Goal: Book appointment/travel/reservation

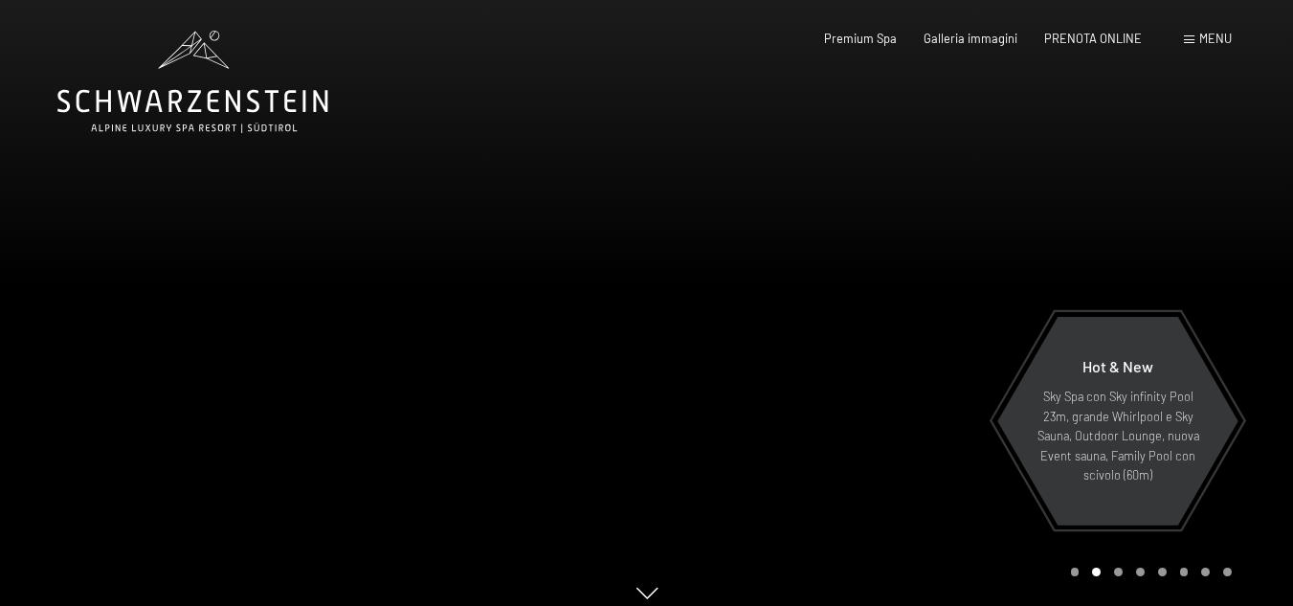
click at [1242, 175] on div at bounding box center [970, 311] width 647 height 622
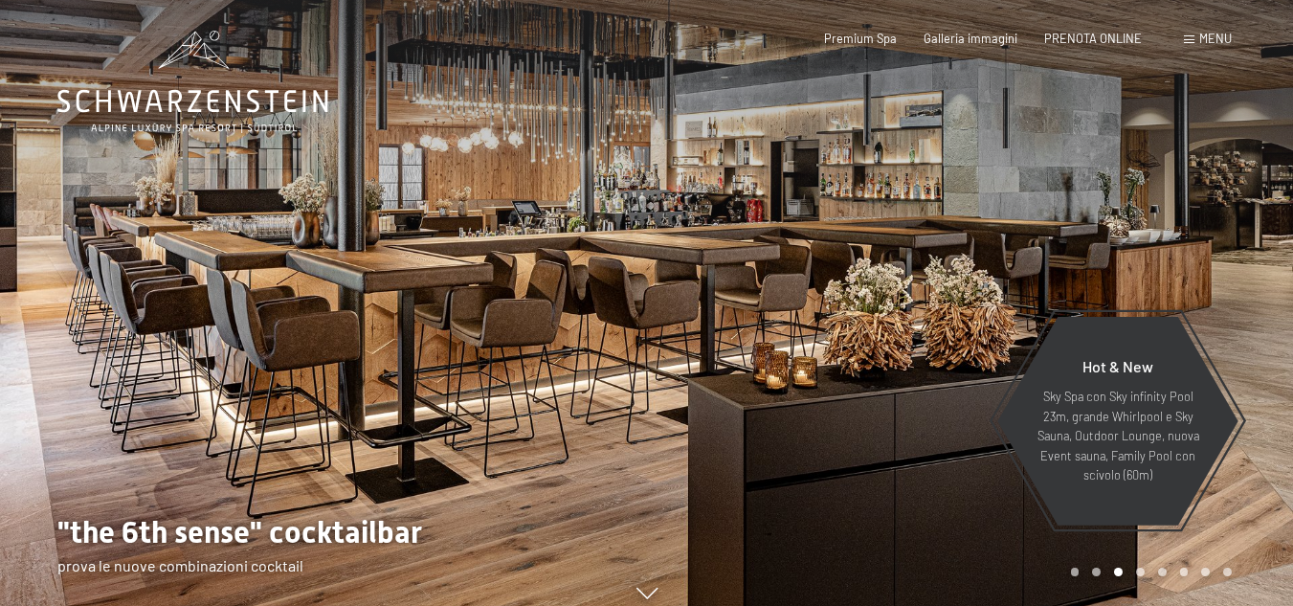
click at [1242, 175] on div at bounding box center [970, 311] width 647 height 622
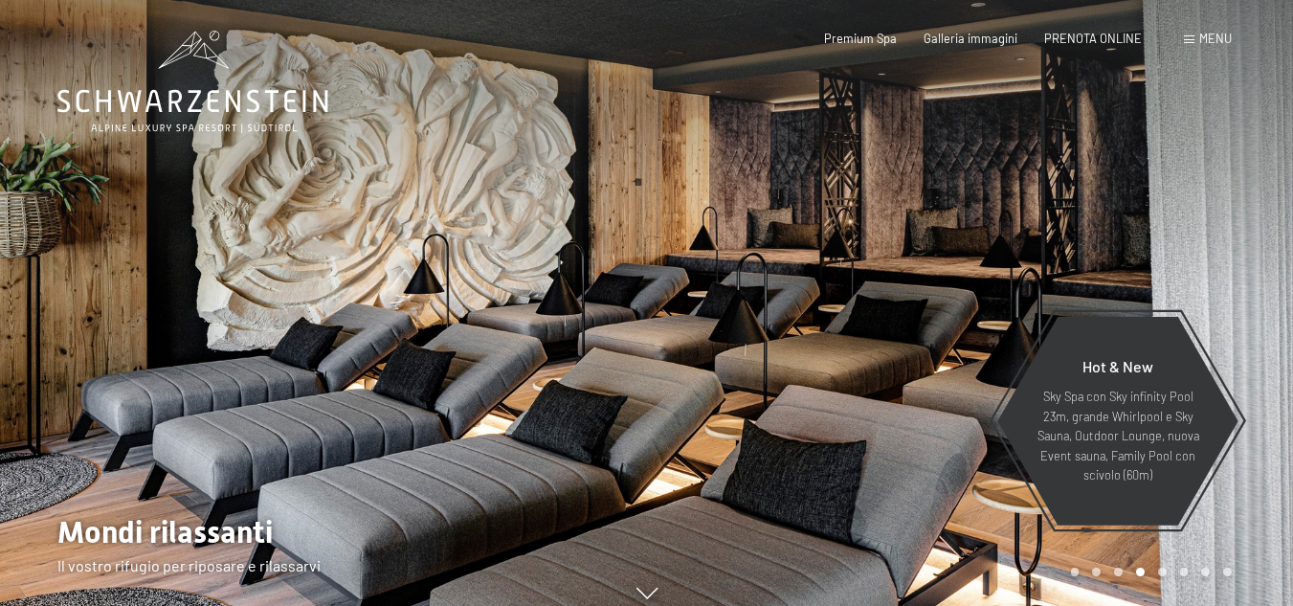
click at [1242, 175] on div at bounding box center [970, 311] width 647 height 622
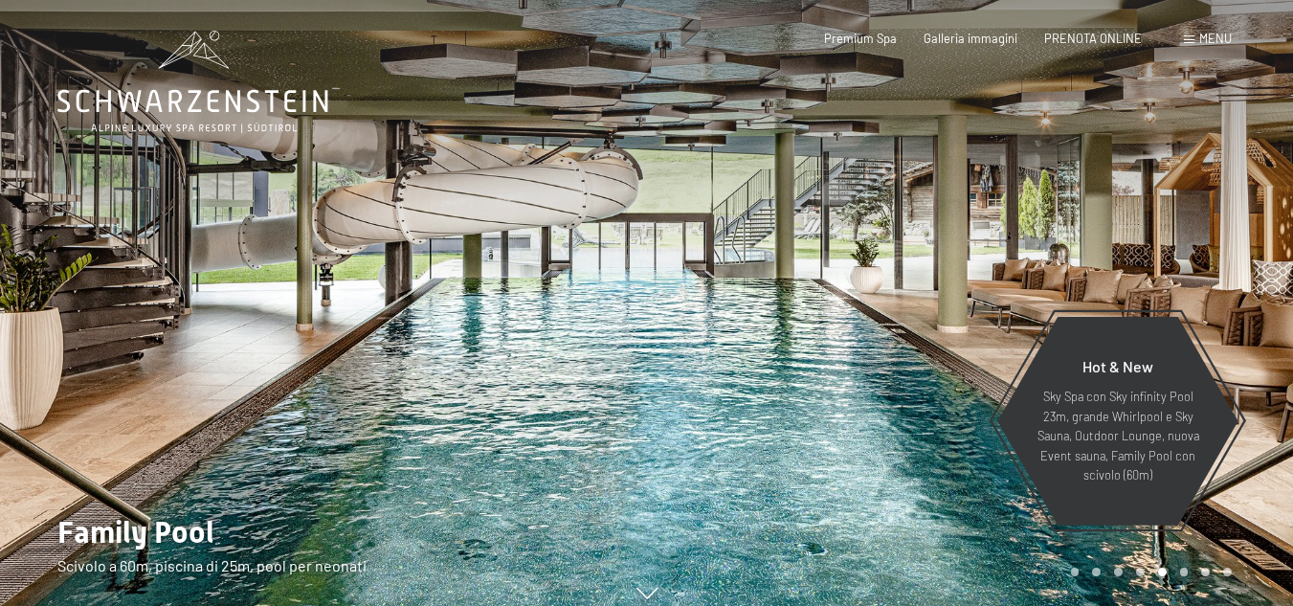
click at [1242, 175] on div at bounding box center [970, 311] width 647 height 622
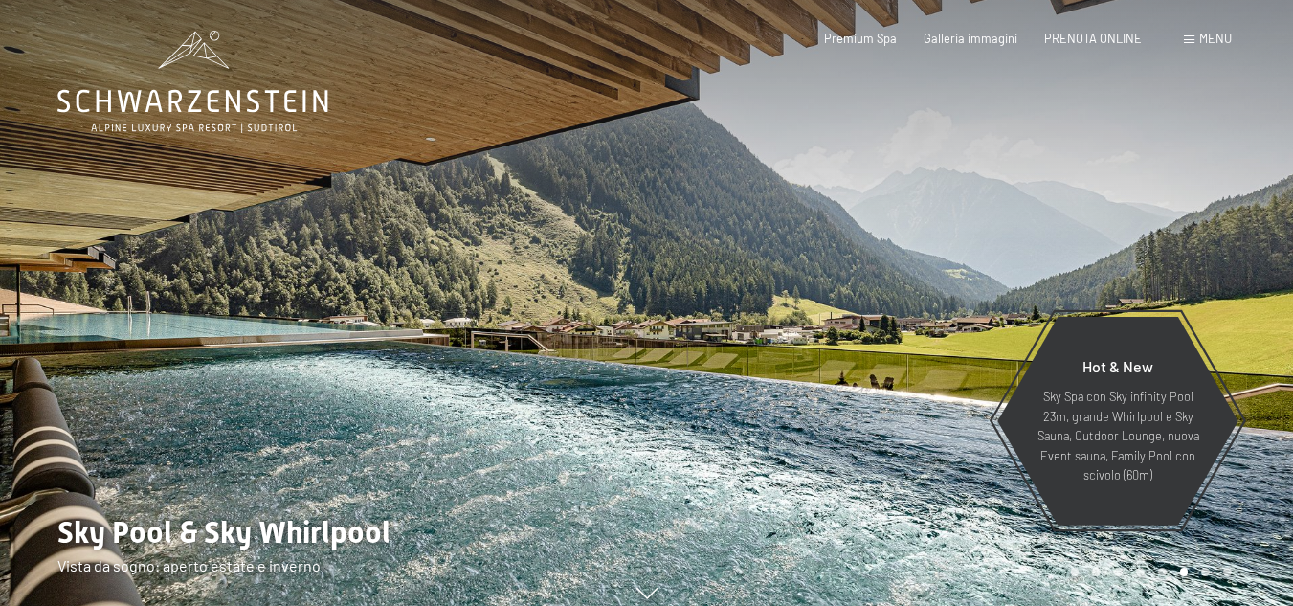
click at [1242, 175] on div at bounding box center [970, 311] width 647 height 622
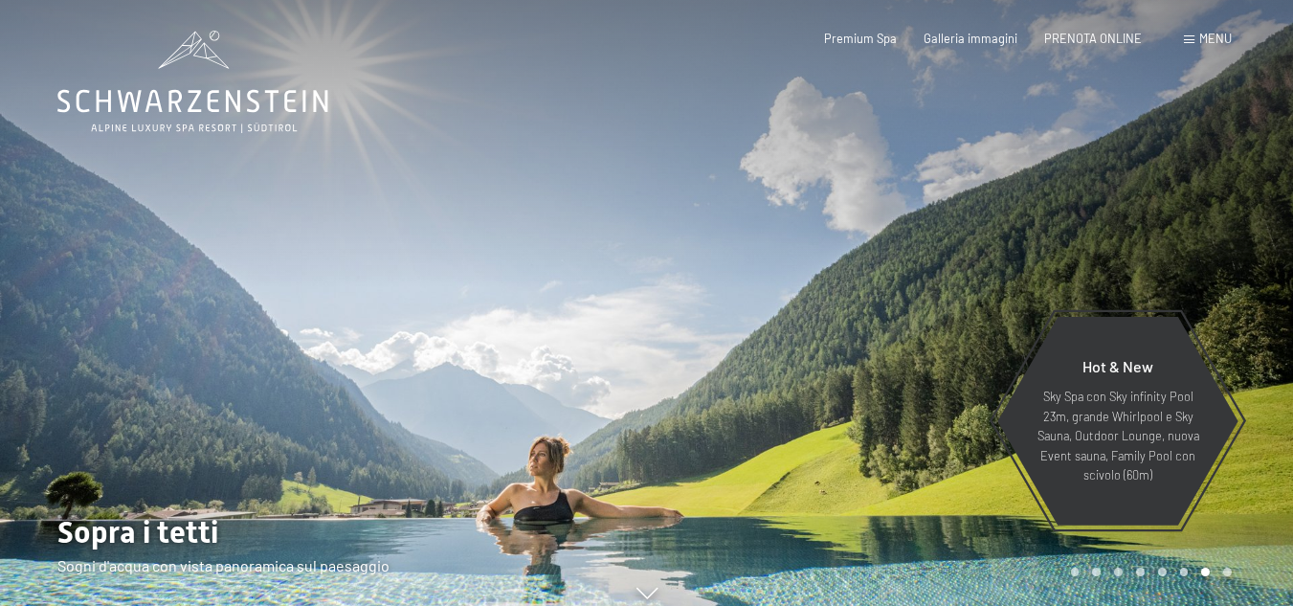
click at [1242, 175] on div at bounding box center [970, 311] width 647 height 622
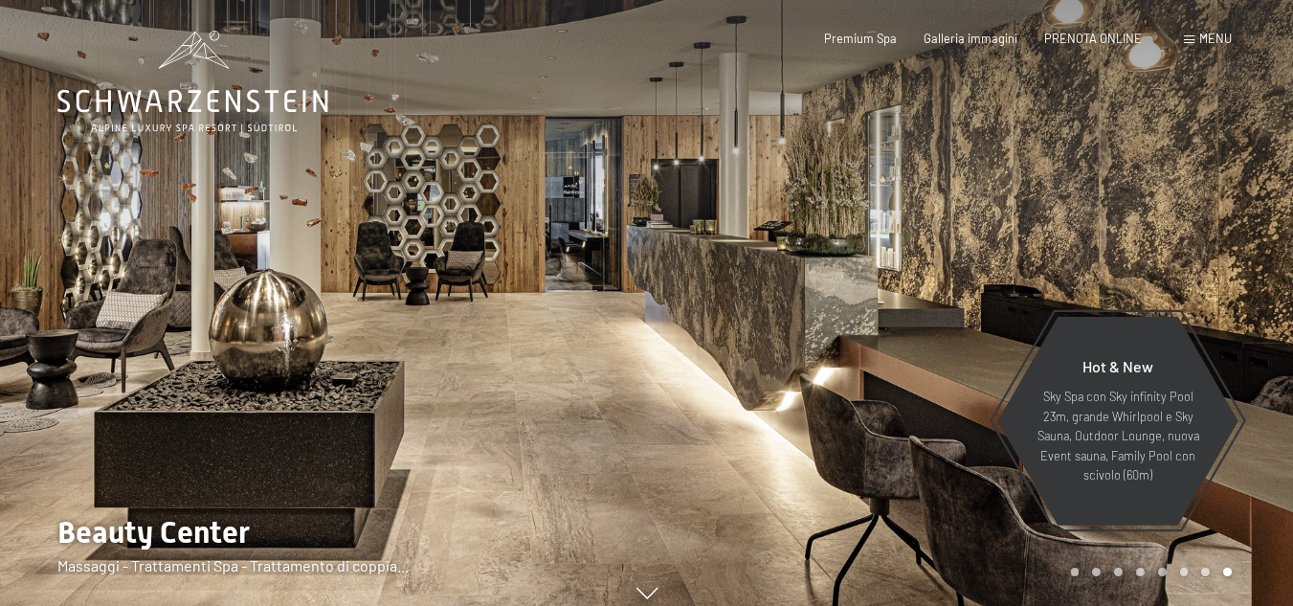
click at [1242, 175] on div at bounding box center [970, 311] width 647 height 622
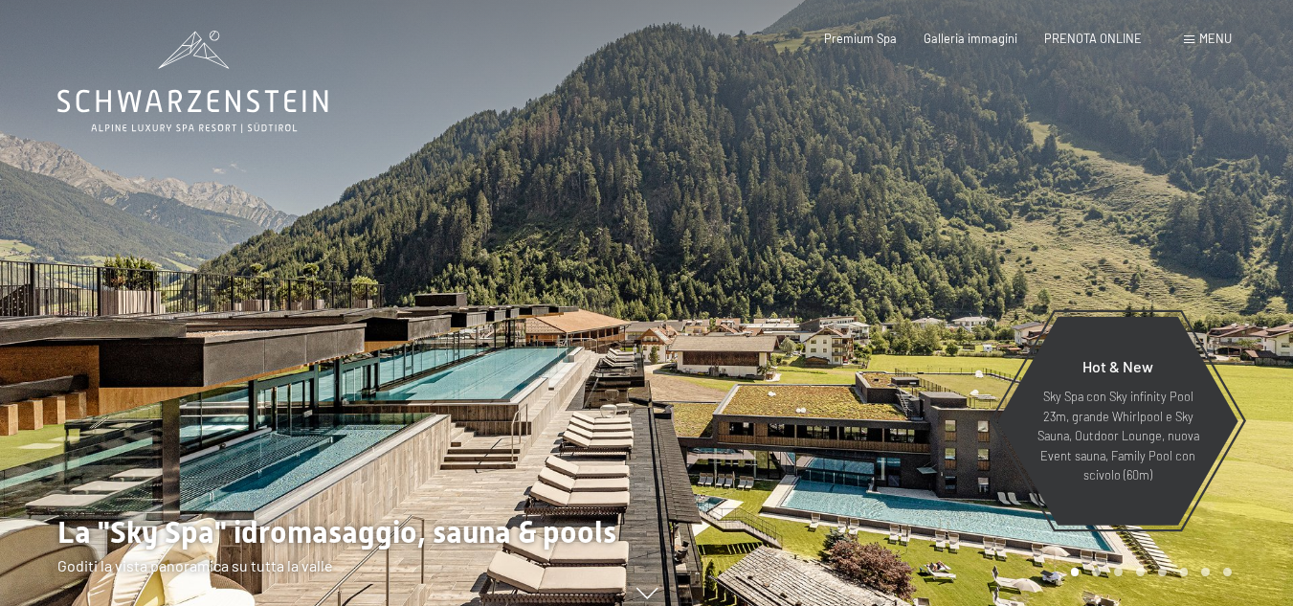
click at [1242, 175] on div at bounding box center [970, 311] width 647 height 622
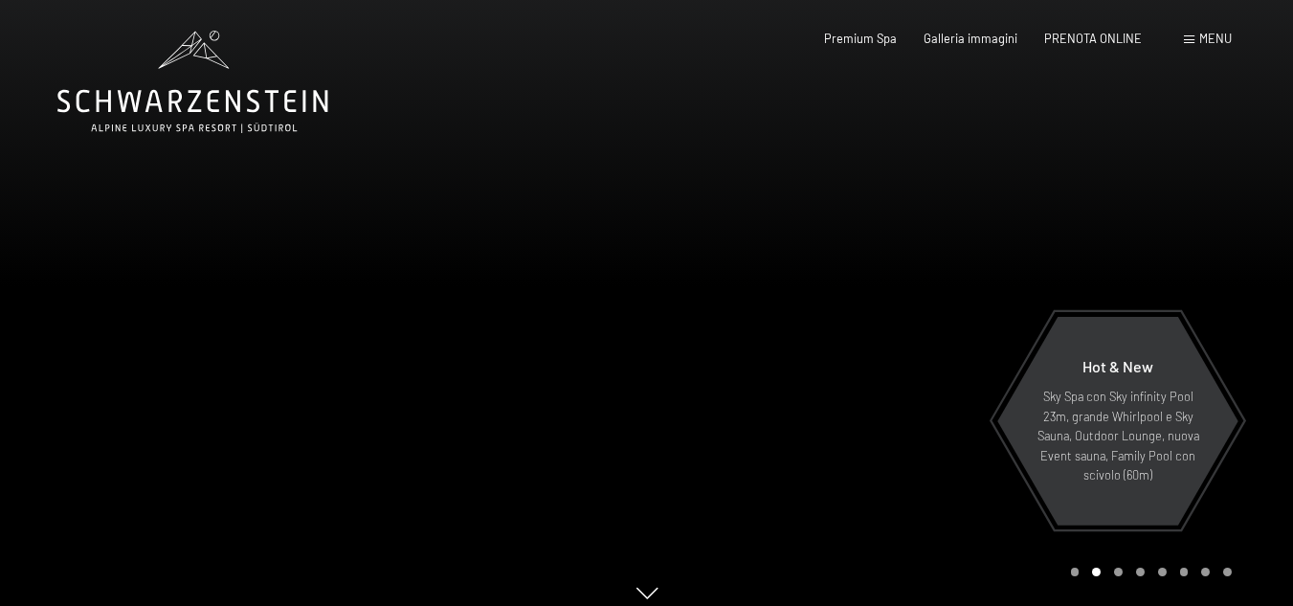
click at [1242, 175] on div at bounding box center [970, 311] width 647 height 622
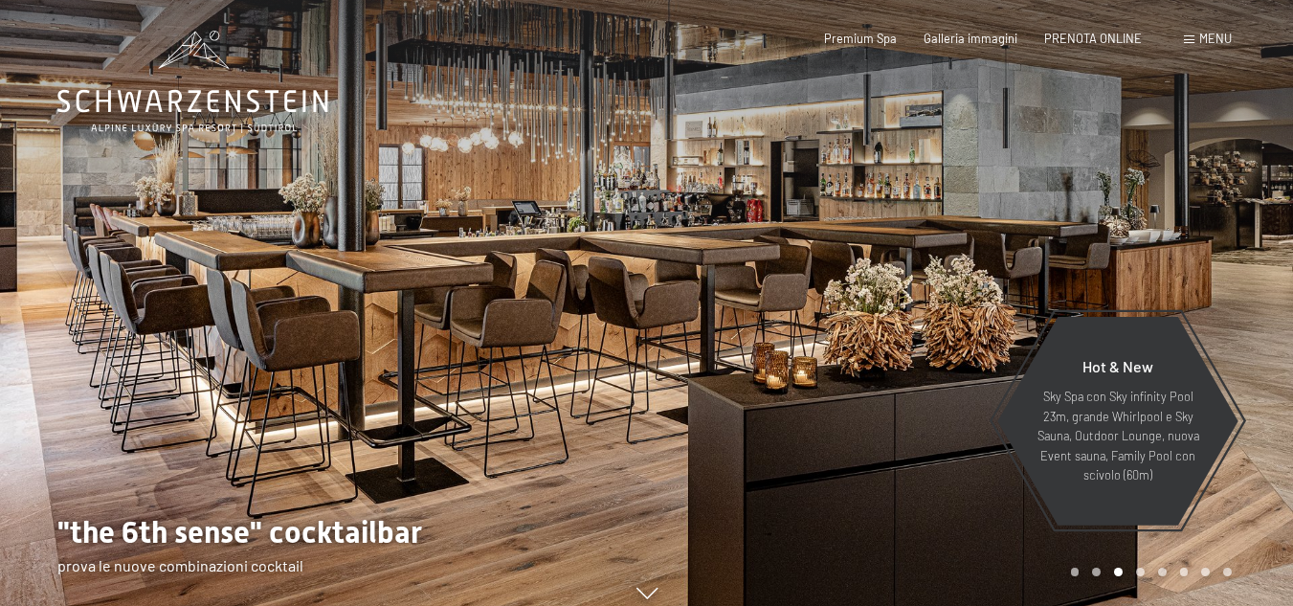
click at [1242, 175] on div at bounding box center [970, 311] width 647 height 622
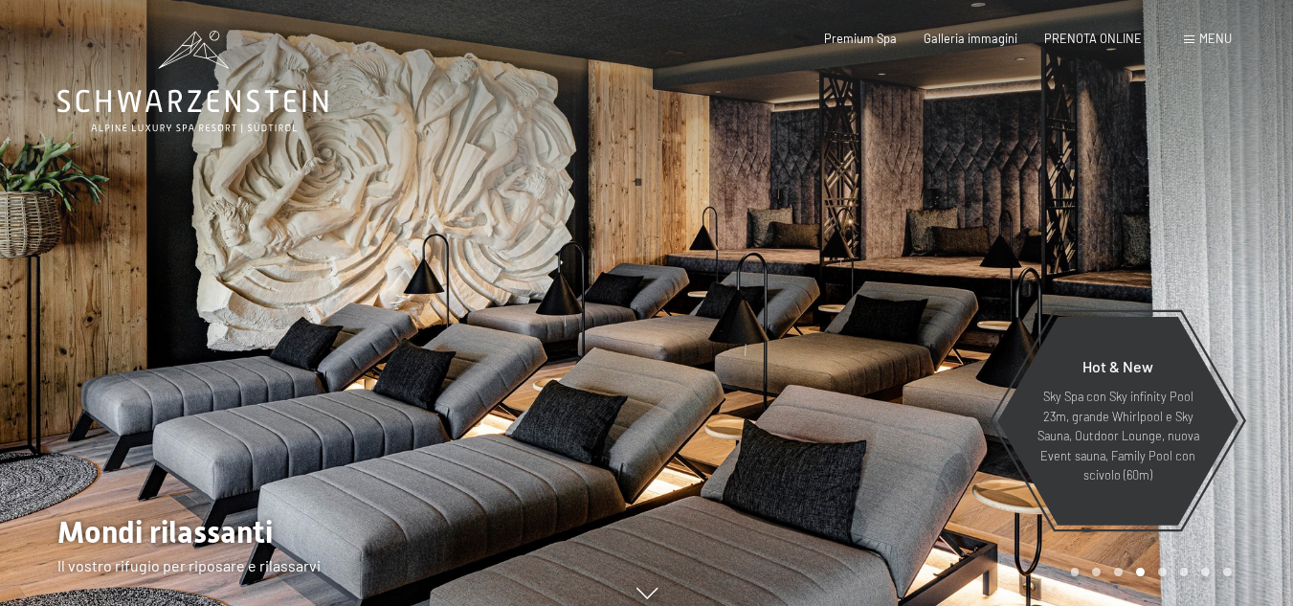
click at [1242, 175] on div at bounding box center [970, 311] width 647 height 622
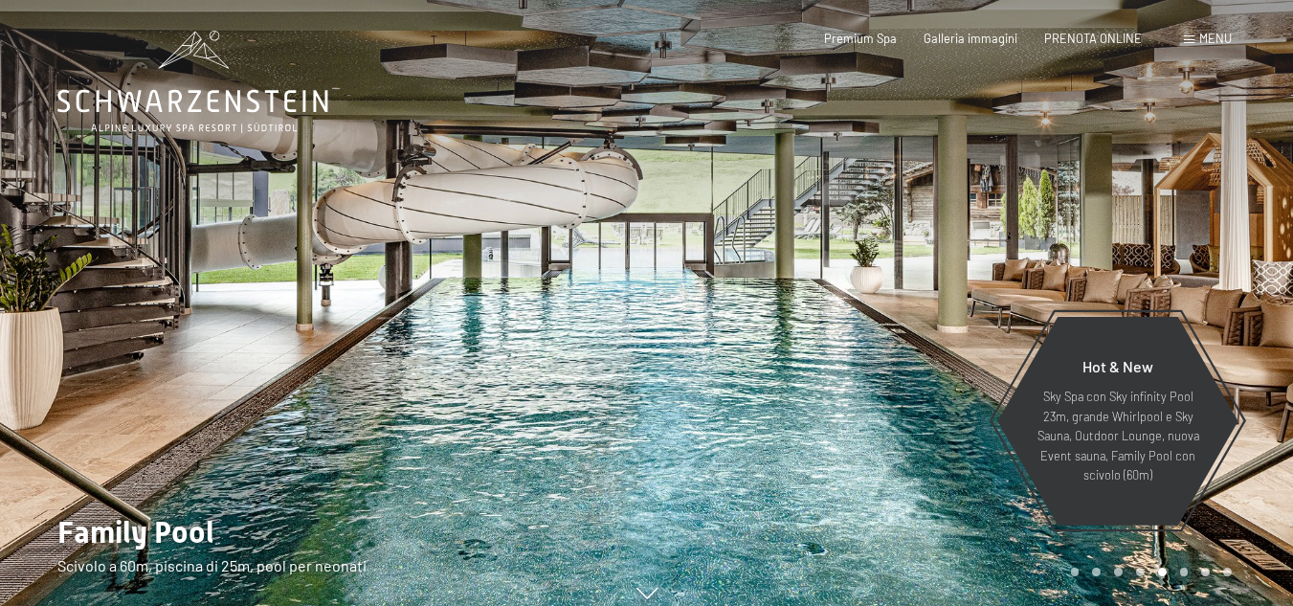
click at [1242, 175] on div at bounding box center [970, 311] width 647 height 622
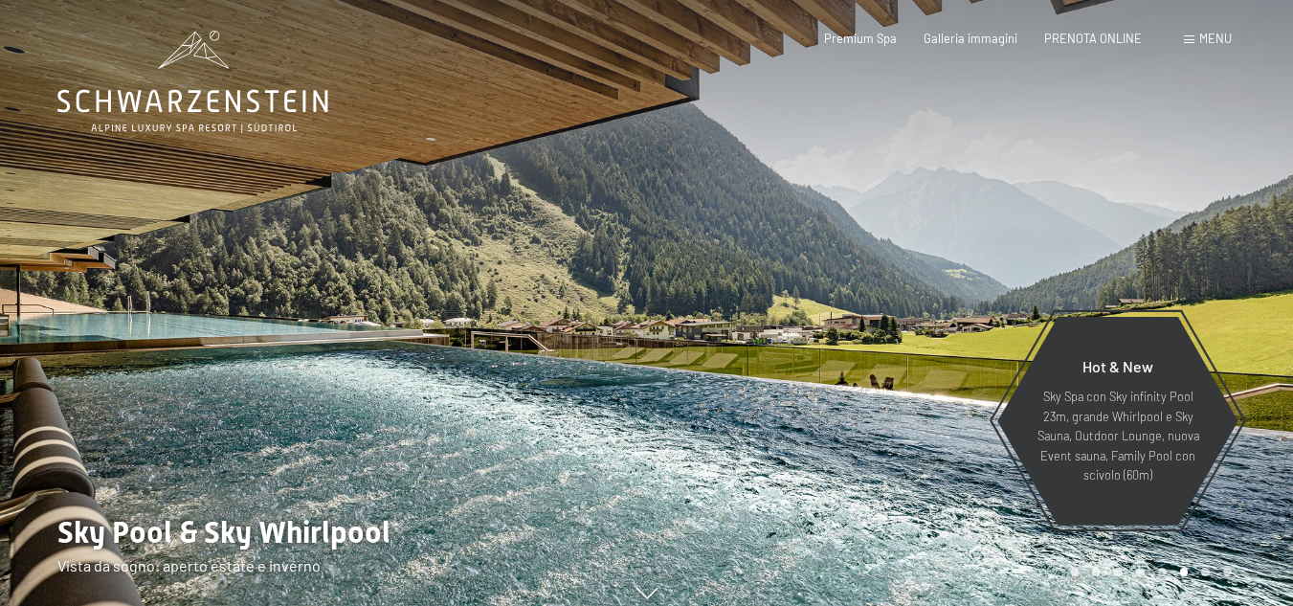
click at [1242, 175] on div at bounding box center [970, 311] width 647 height 622
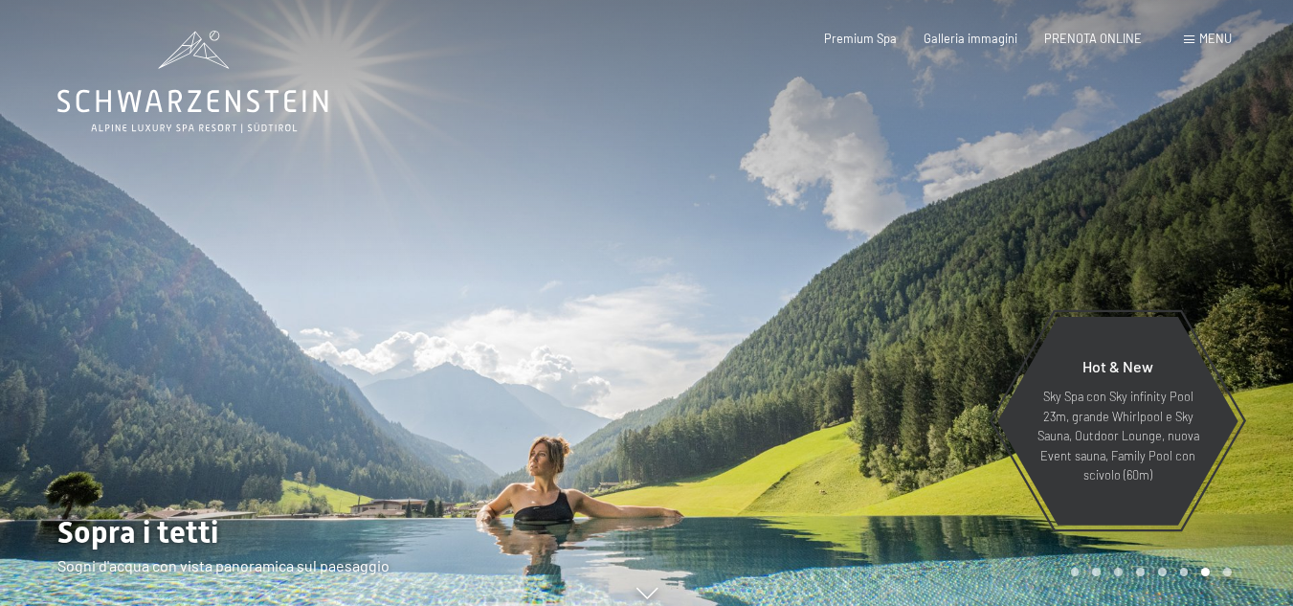
click at [1242, 175] on div at bounding box center [970, 311] width 647 height 622
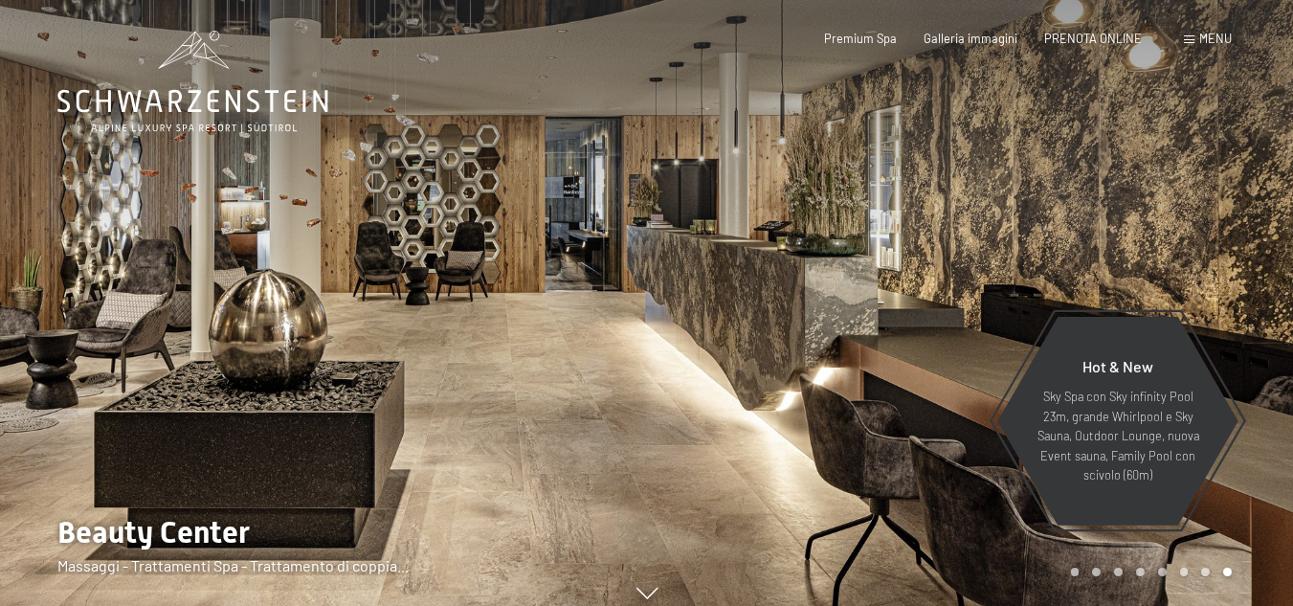
click at [1242, 175] on div at bounding box center [970, 311] width 647 height 622
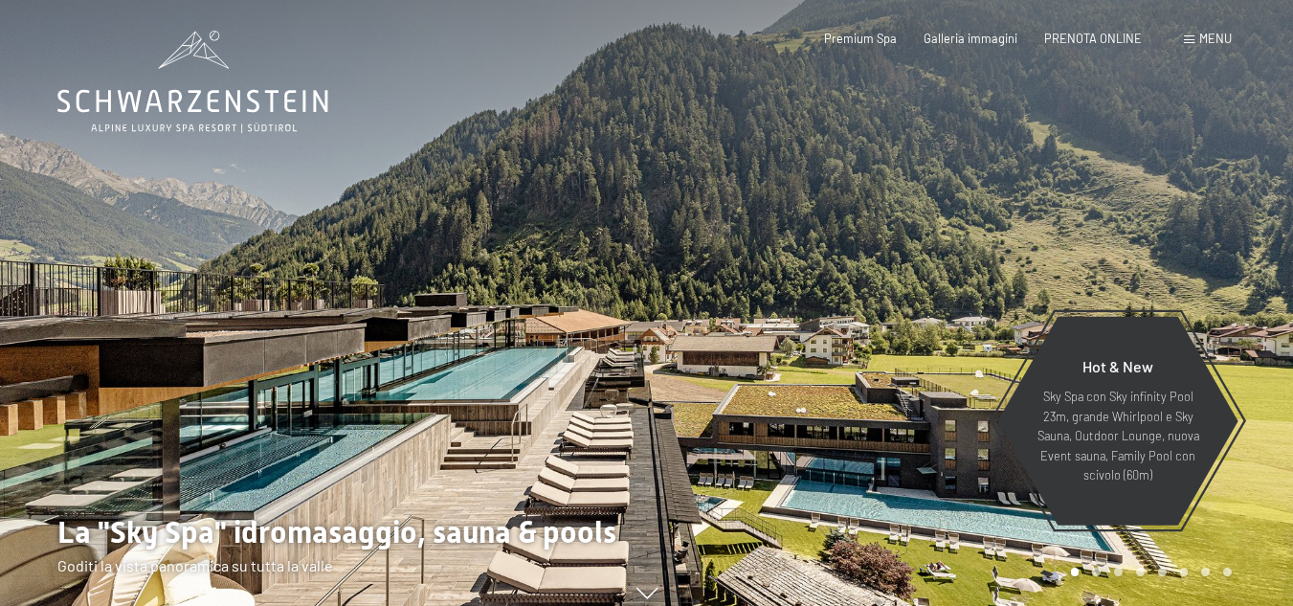
click at [1242, 175] on div at bounding box center [970, 311] width 647 height 622
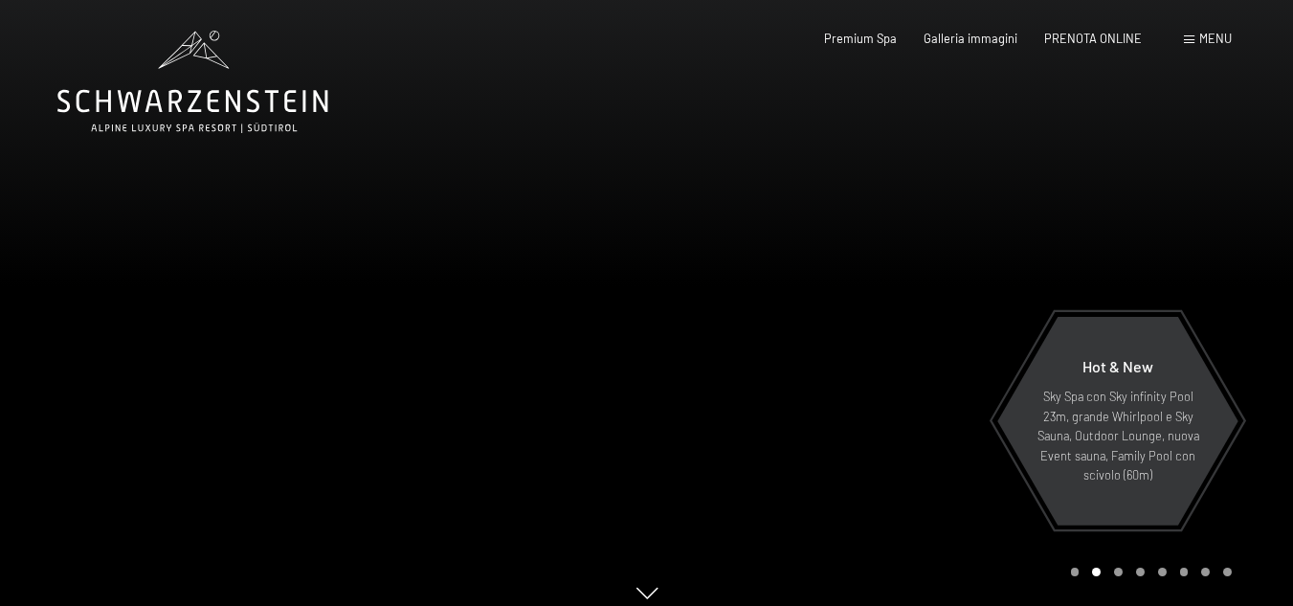
click at [1242, 175] on div at bounding box center [970, 311] width 647 height 622
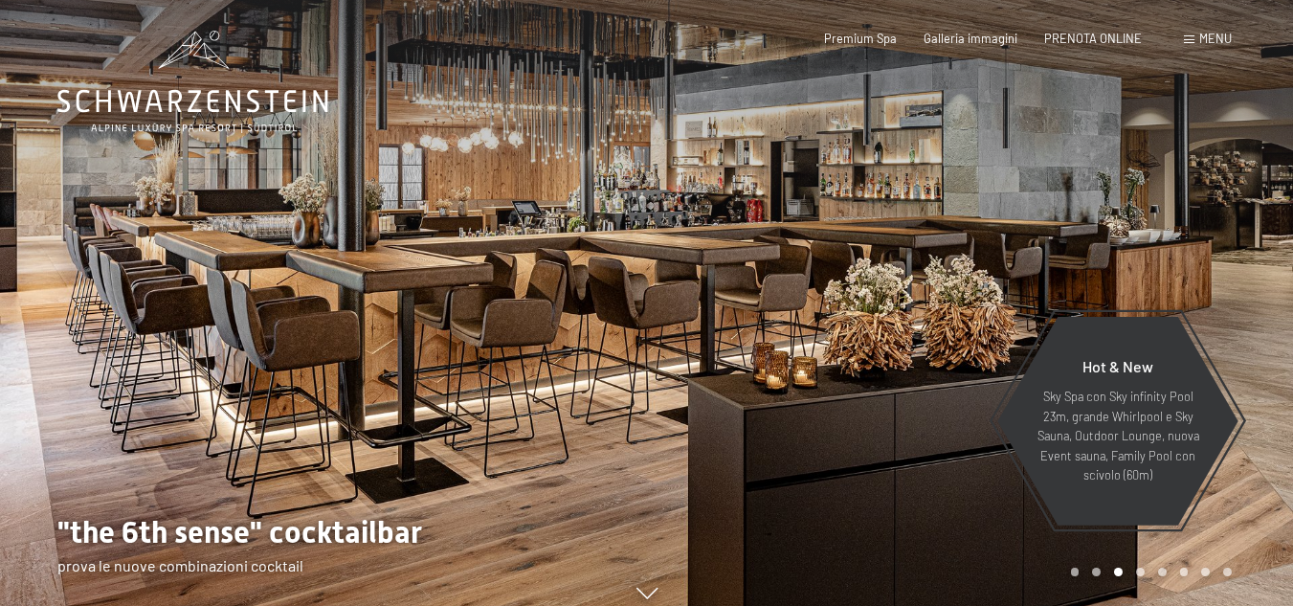
click at [1242, 175] on div at bounding box center [970, 311] width 647 height 622
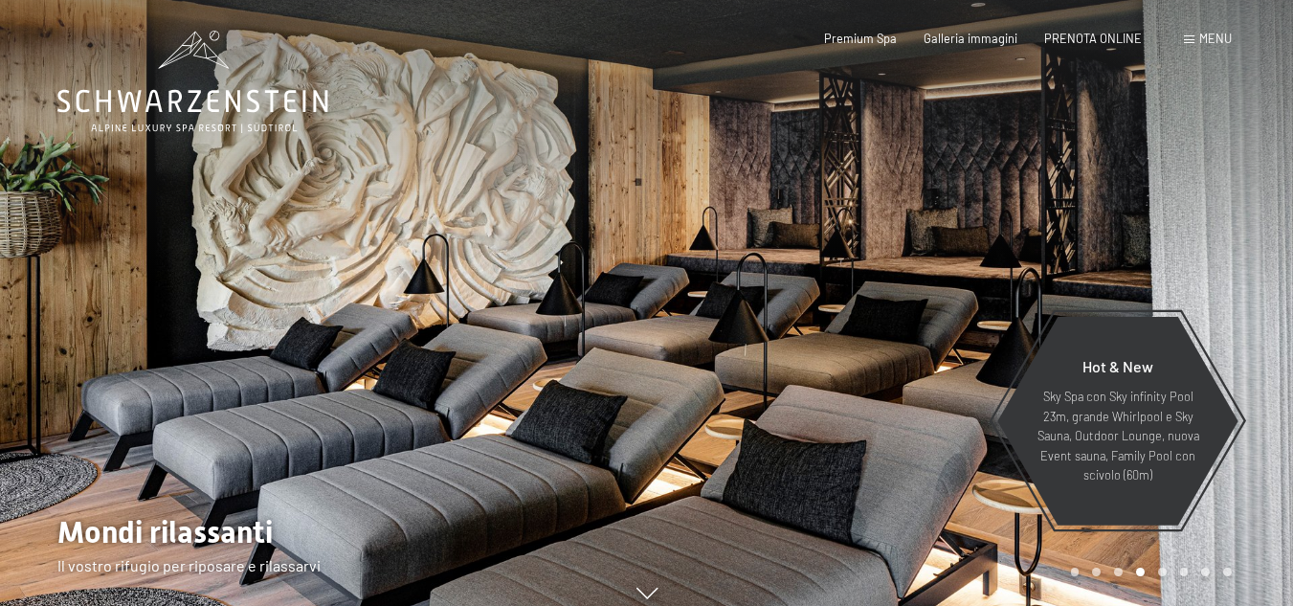
click at [1242, 175] on div at bounding box center [970, 311] width 647 height 622
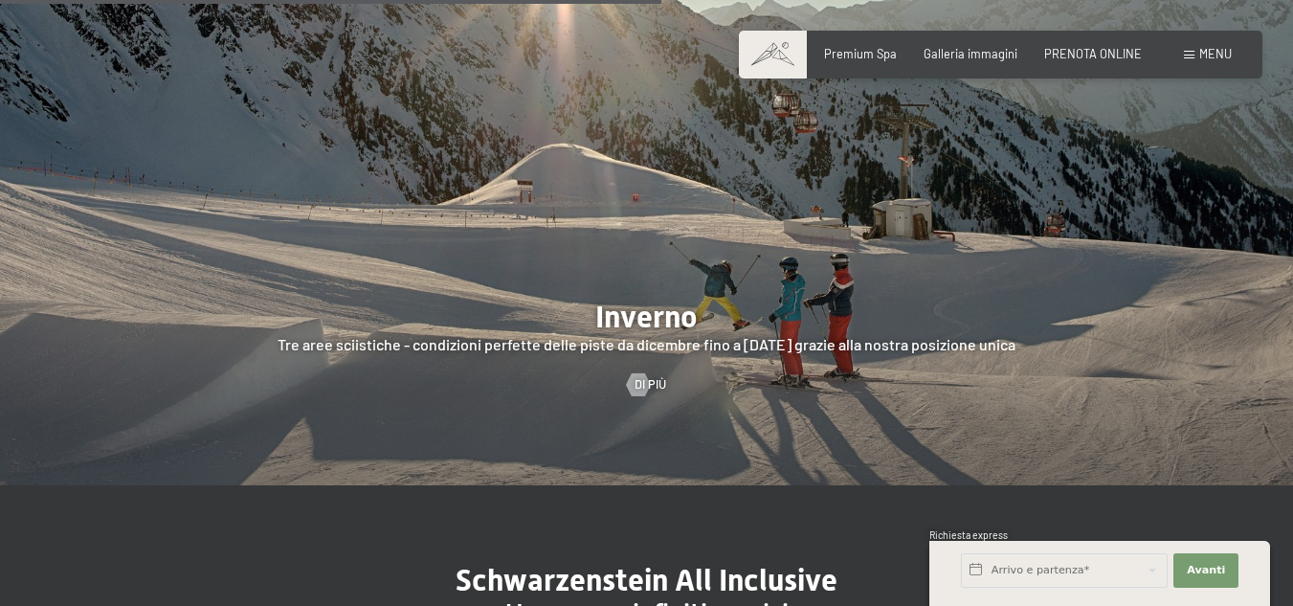
scroll to position [4233, 0]
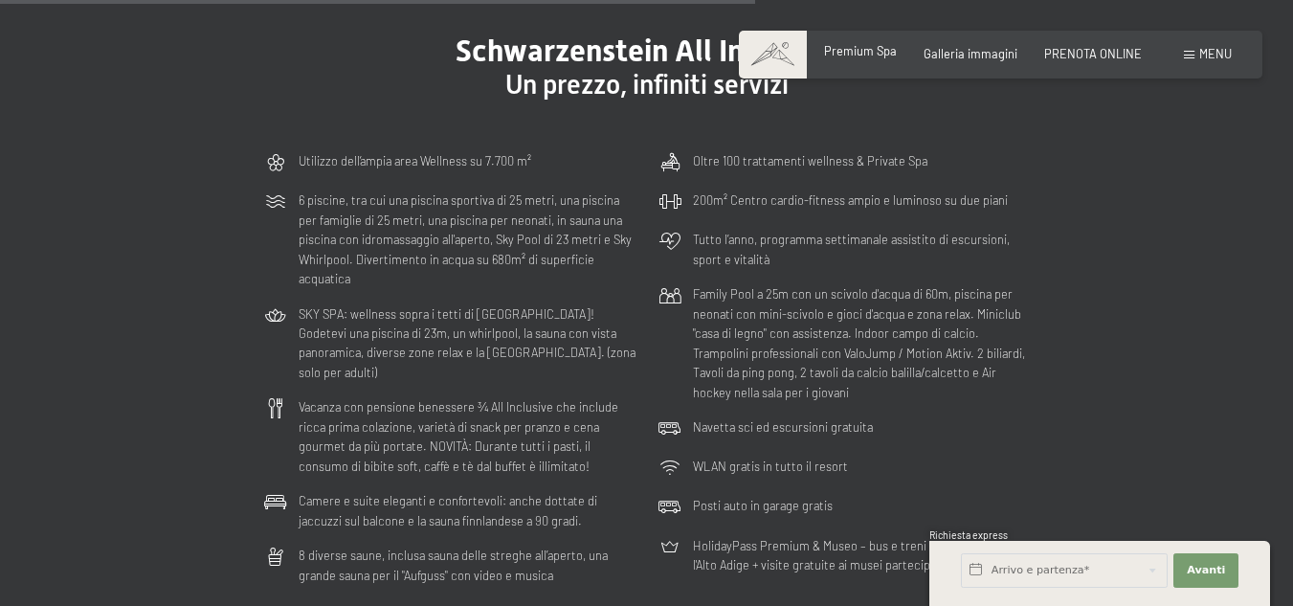
click at [887, 57] on span "Premium Spa" at bounding box center [860, 50] width 73 height 15
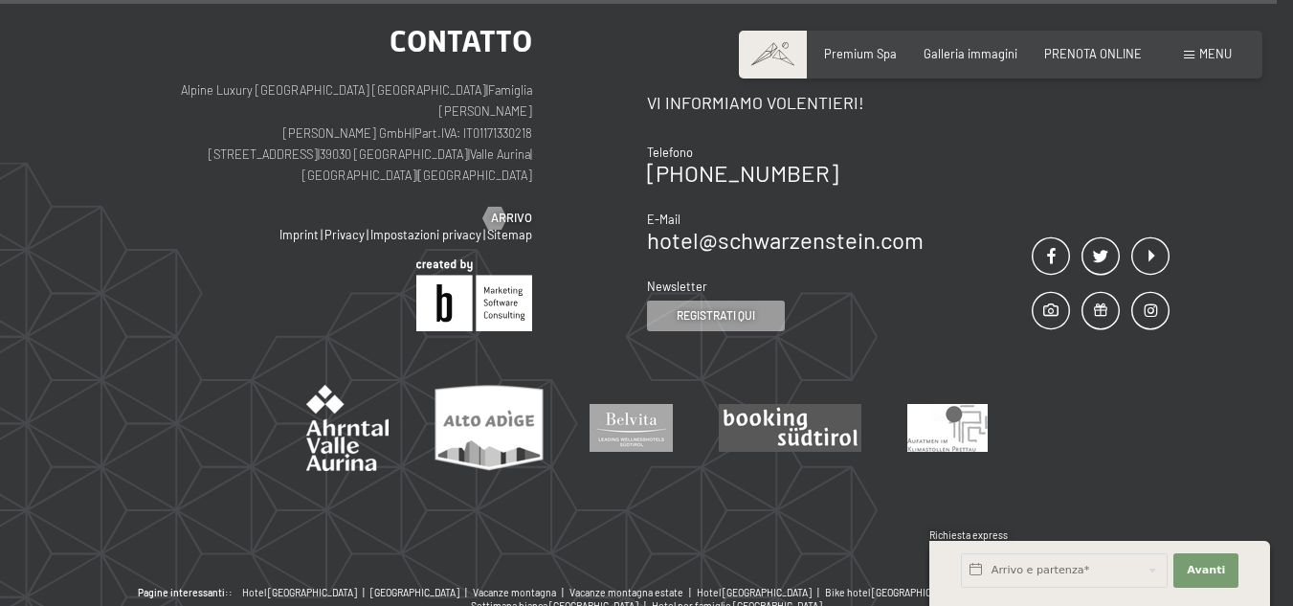
scroll to position [9225, 0]
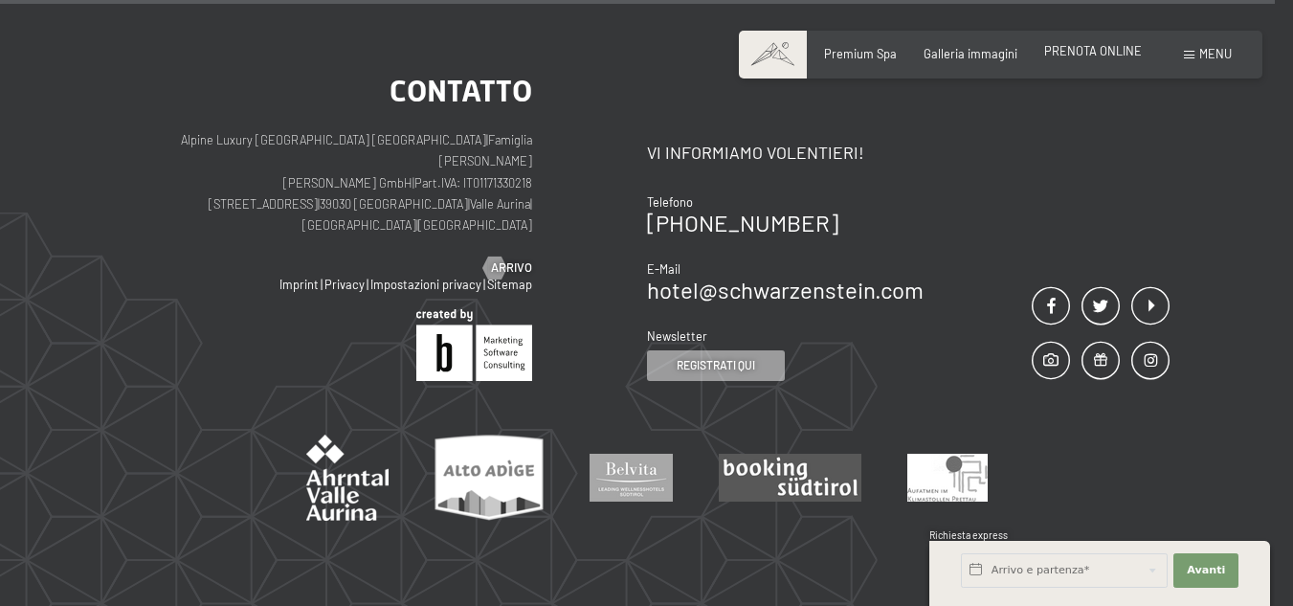
click at [1109, 58] on div "PRENOTA ONLINE" at bounding box center [1093, 51] width 98 height 17
click at [1105, 43] on span "PRENOTA ONLINE" at bounding box center [1093, 50] width 98 height 15
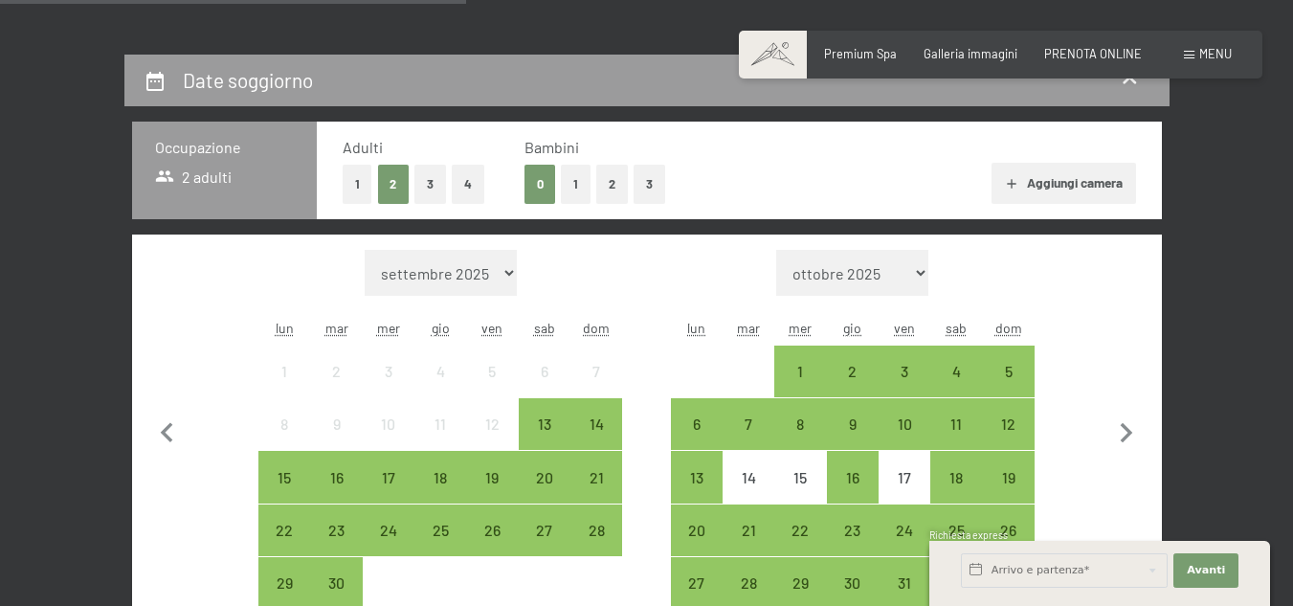
scroll to position [852, 0]
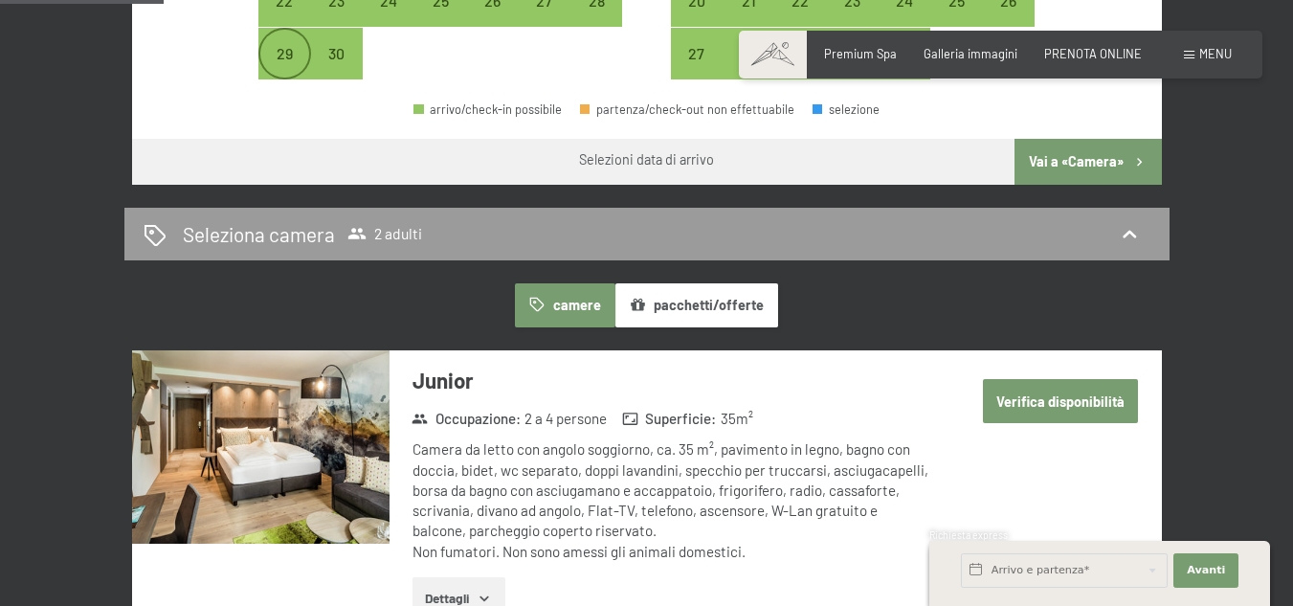
click at [275, 68] on div "29" at bounding box center [284, 70] width 48 height 48
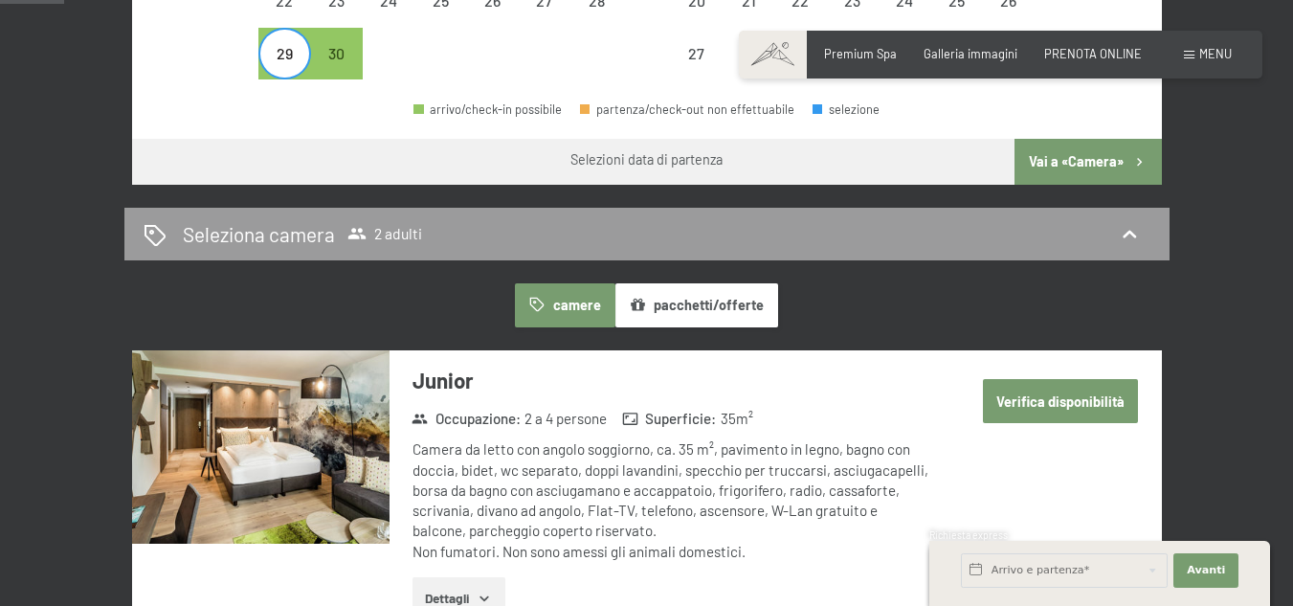
scroll to position [323, 0]
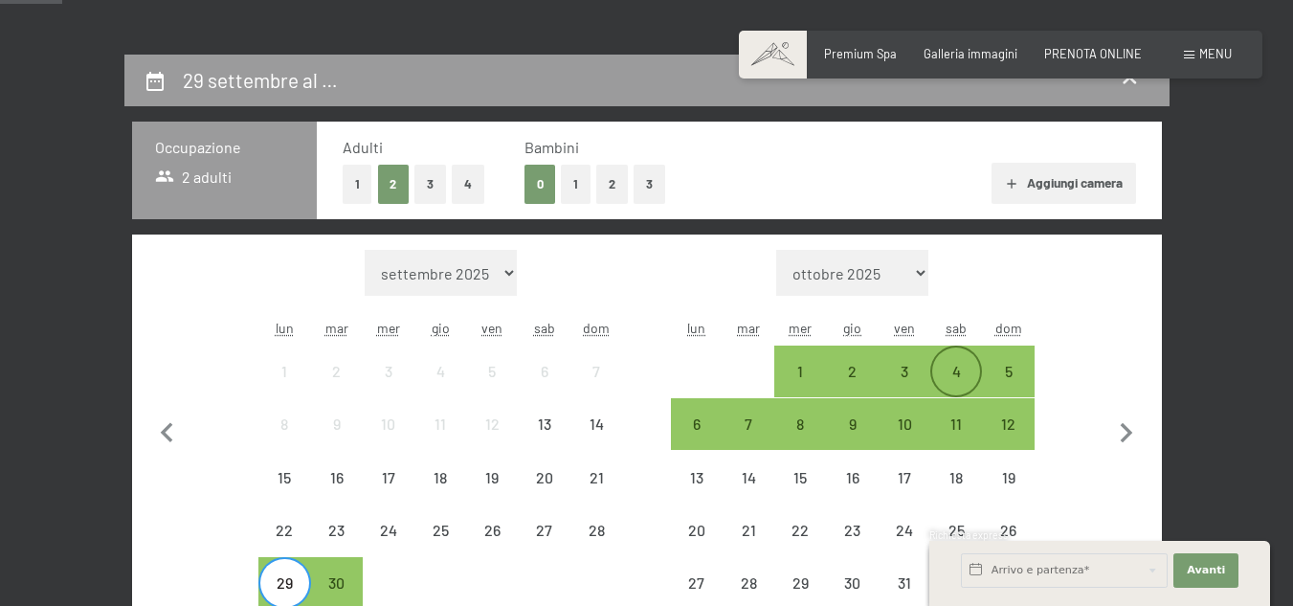
click at [940, 367] on div "4" at bounding box center [956, 388] width 48 height 48
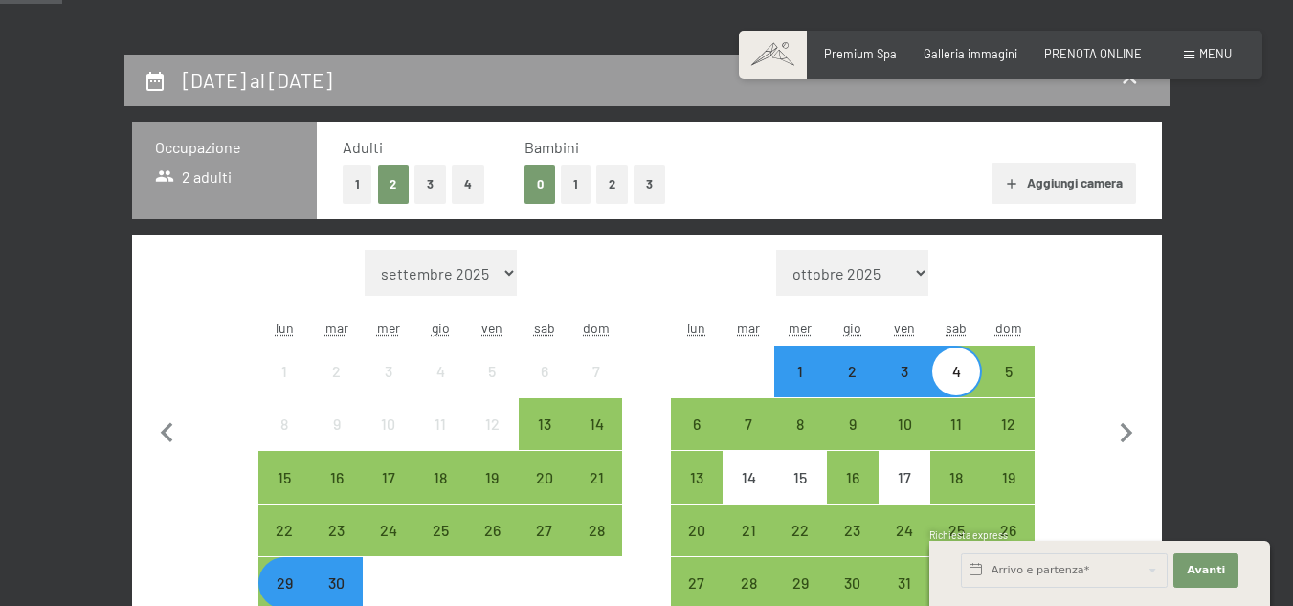
scroll to position [852, 0]
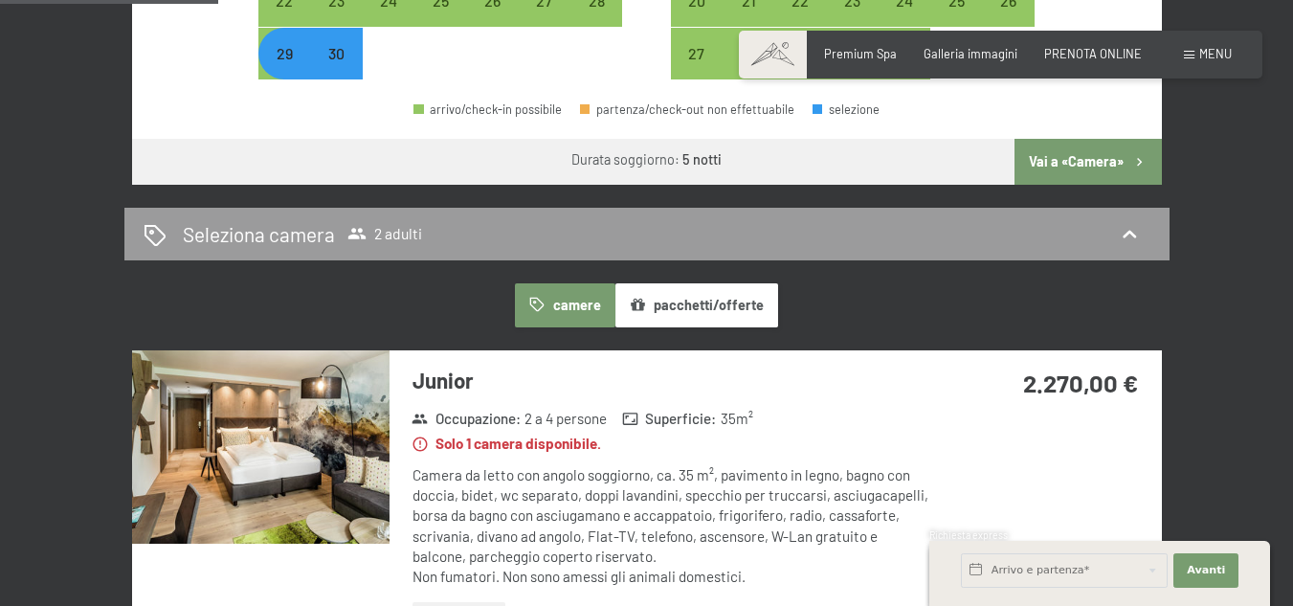
click at [1085, 163] on button "Vai a «Camera»" at bounding box center [1087, 162] width 146 height 46
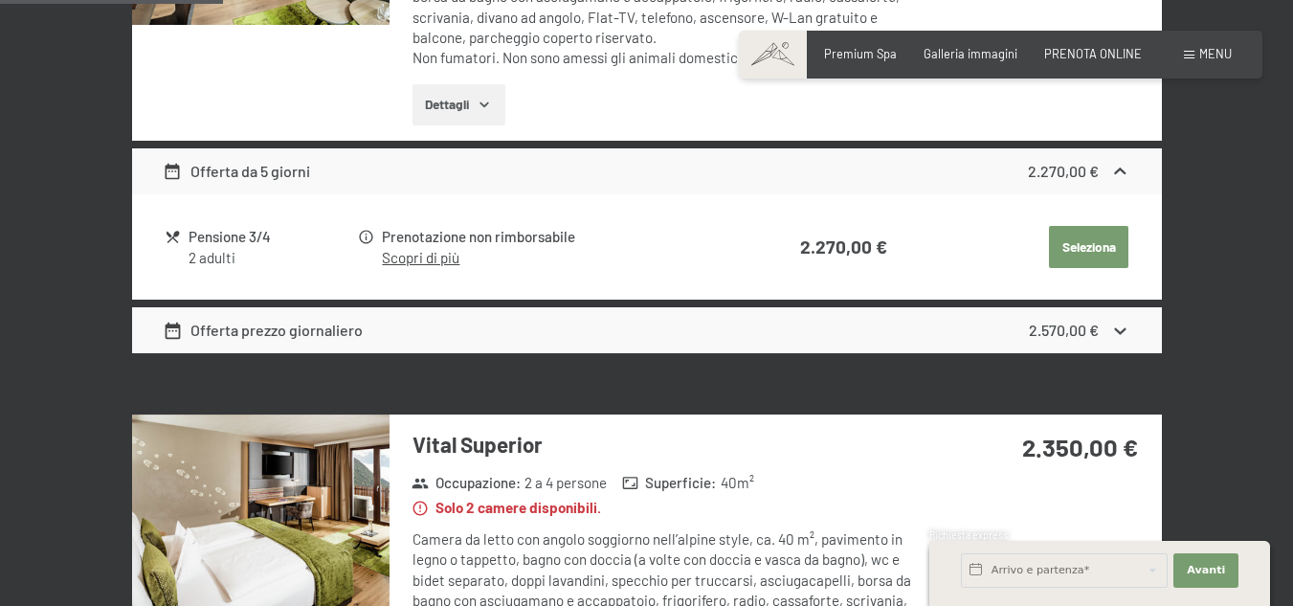
scroll to position [0, 0]
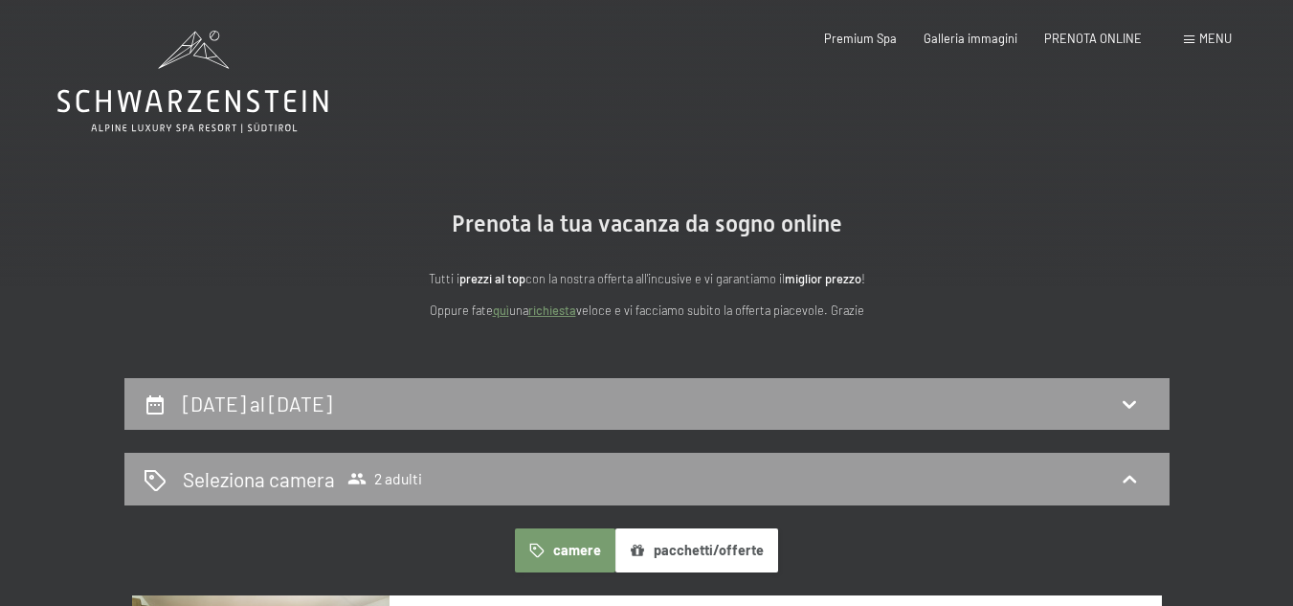
click at [1198, 44] on div "Menu" at bounding box center [1208, 39] width 48 height 17
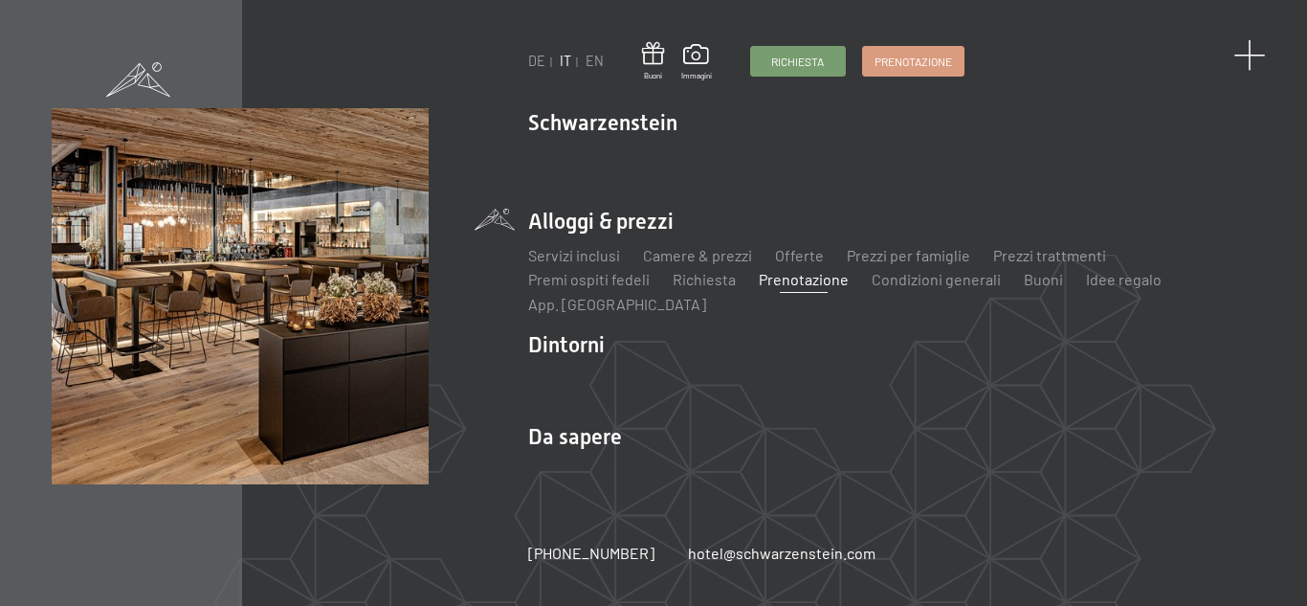
click at [1249, 49] on span at bounding box center [1249, 56] width 32 height 32
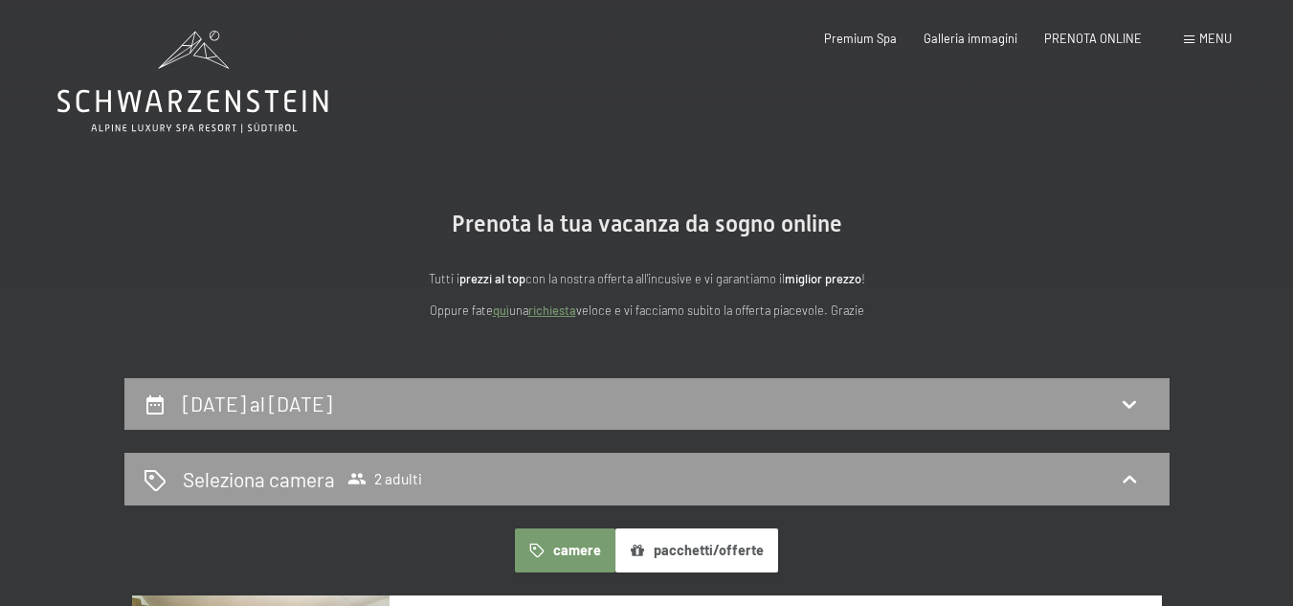
scroll to position [529, 0]
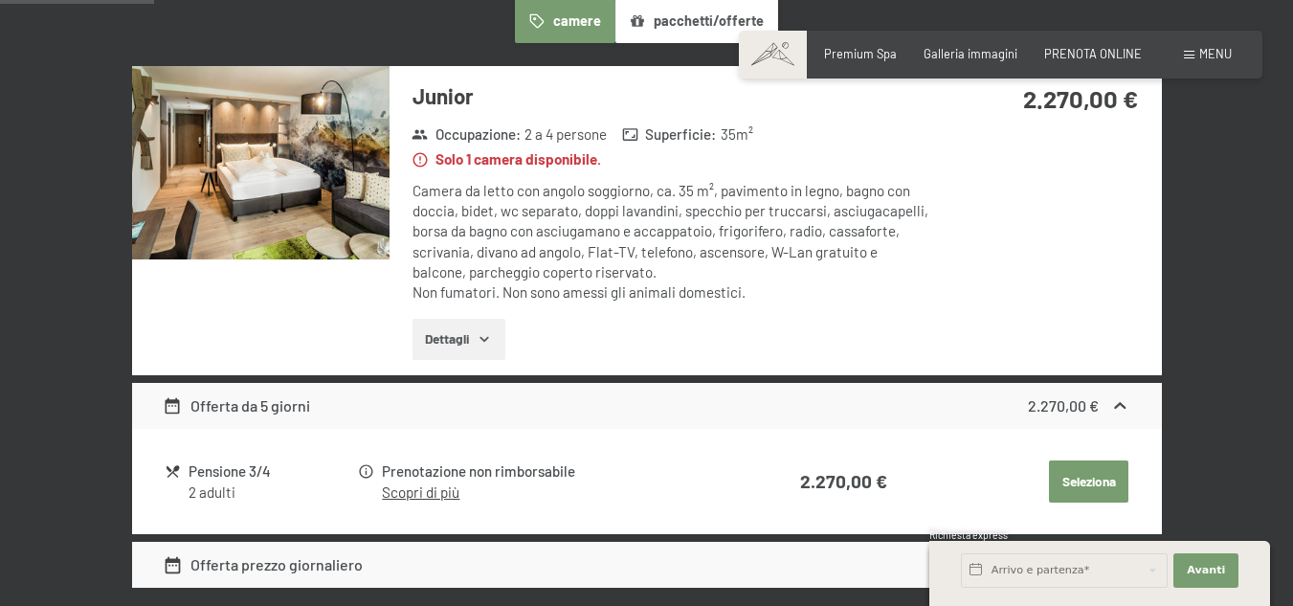
drag, startPoint x: 1306, startPoint y: 1, endPoint x: 368, endPoint y: 11, distance: 937.7
click at [368, 11] on div "camere pacchetti/offerte" at bounding box center [646, 21] width 1029 height 44
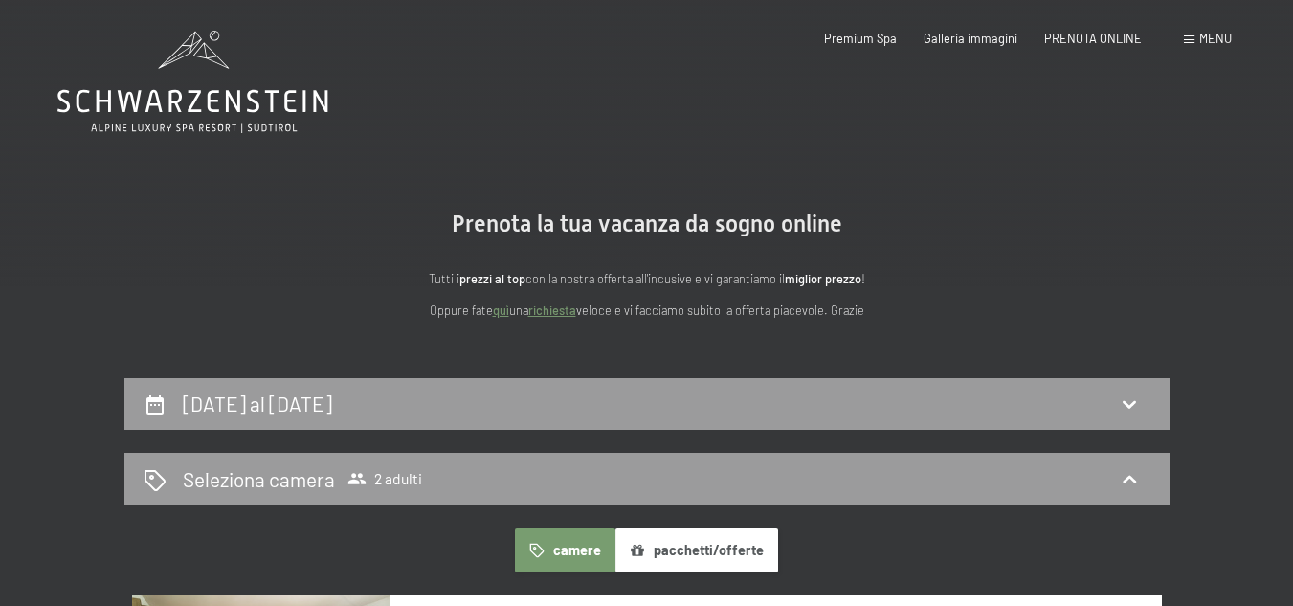
click at [181, 101] on icon at bounding box center [192, 82] width 271 height 102
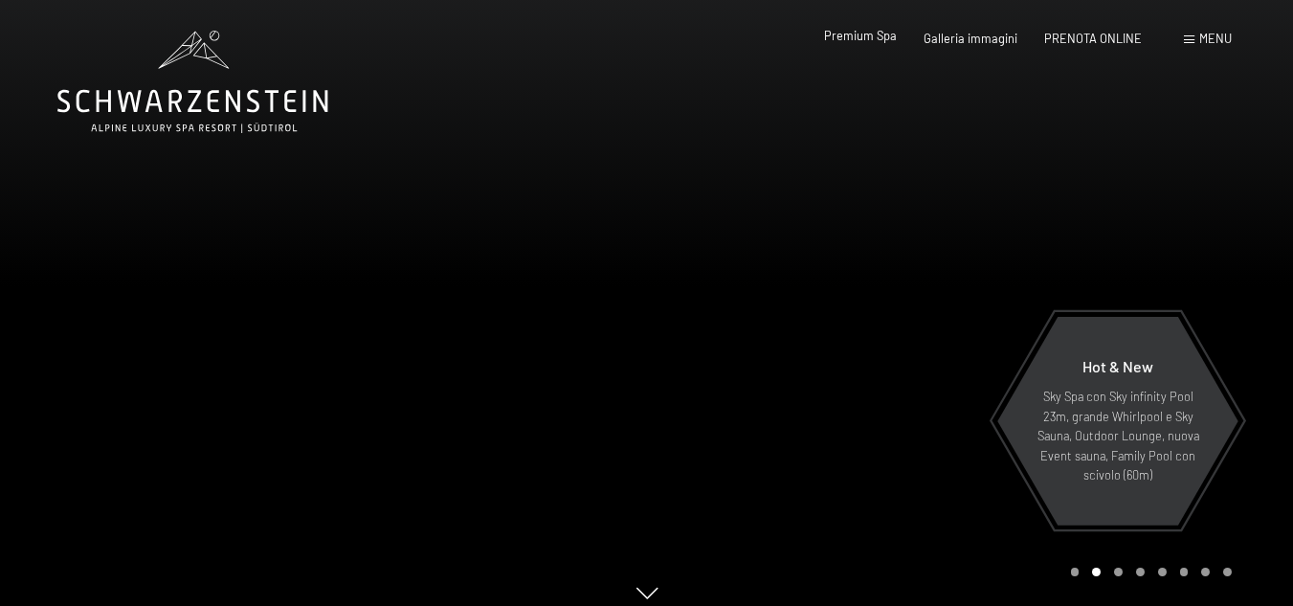
click at [859, 41] on span "Premium Spa" at bounding box center [860, 35] width 73 height 15
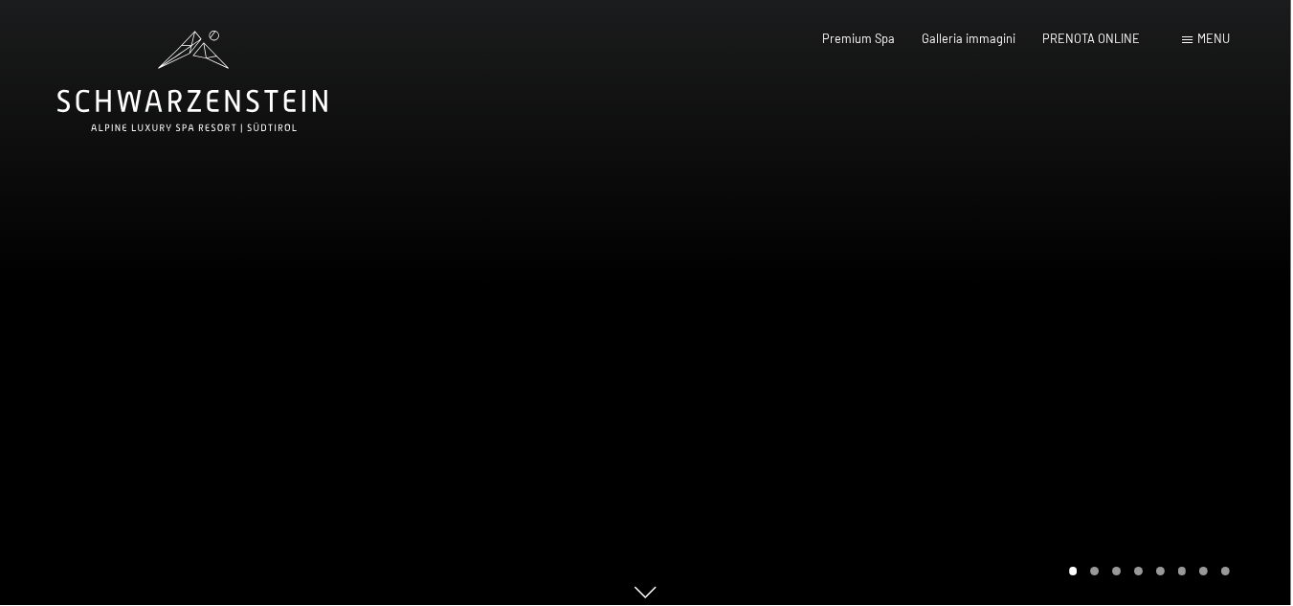
click at [1202, 39] on span "Menu" at bounding box center [1215, 38] width 33 height 15
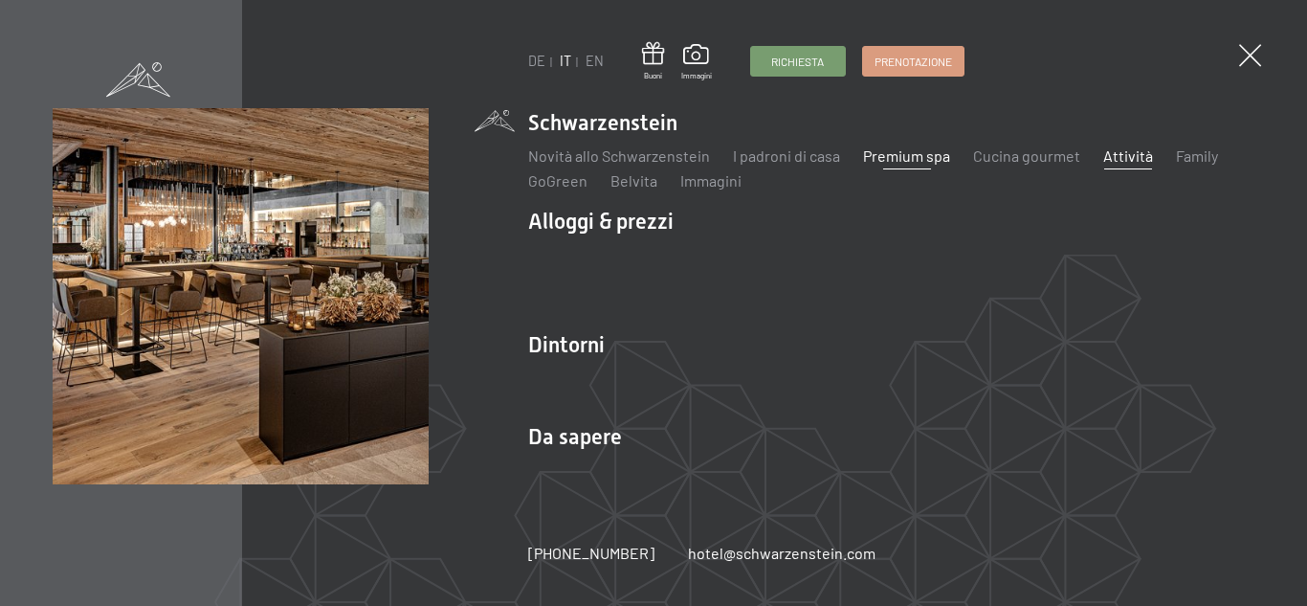
click at [1117, 163] on link "Attività" at bounding box center [1128, 155] width 50 height 18
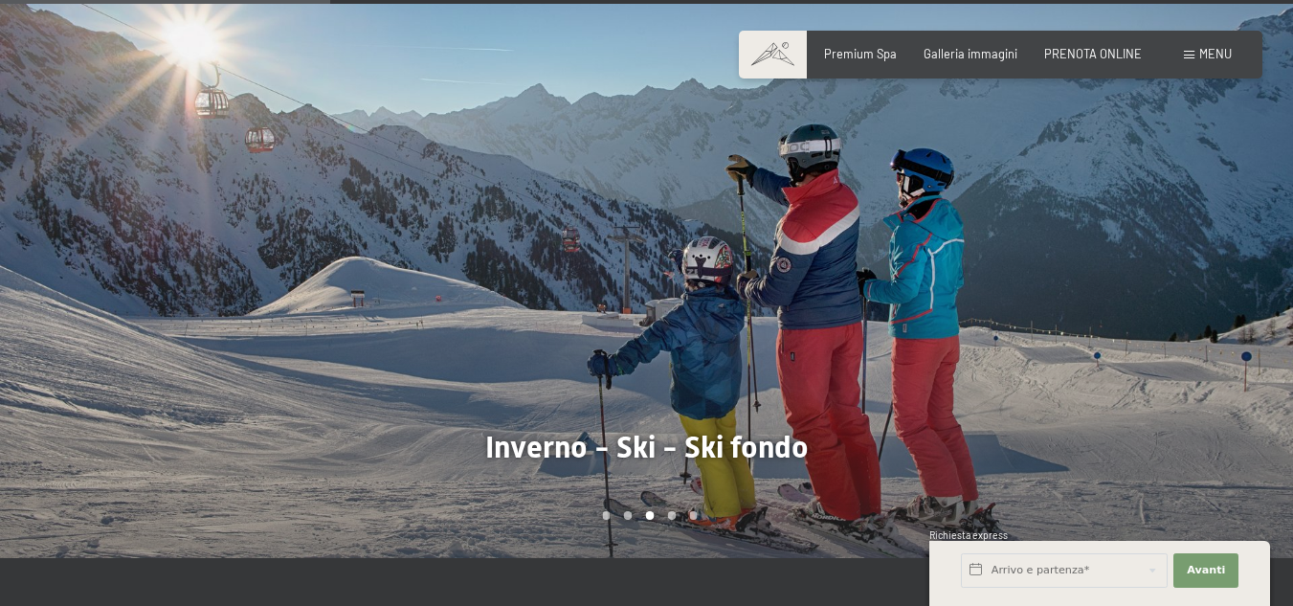
scroll to position [1288, 0]
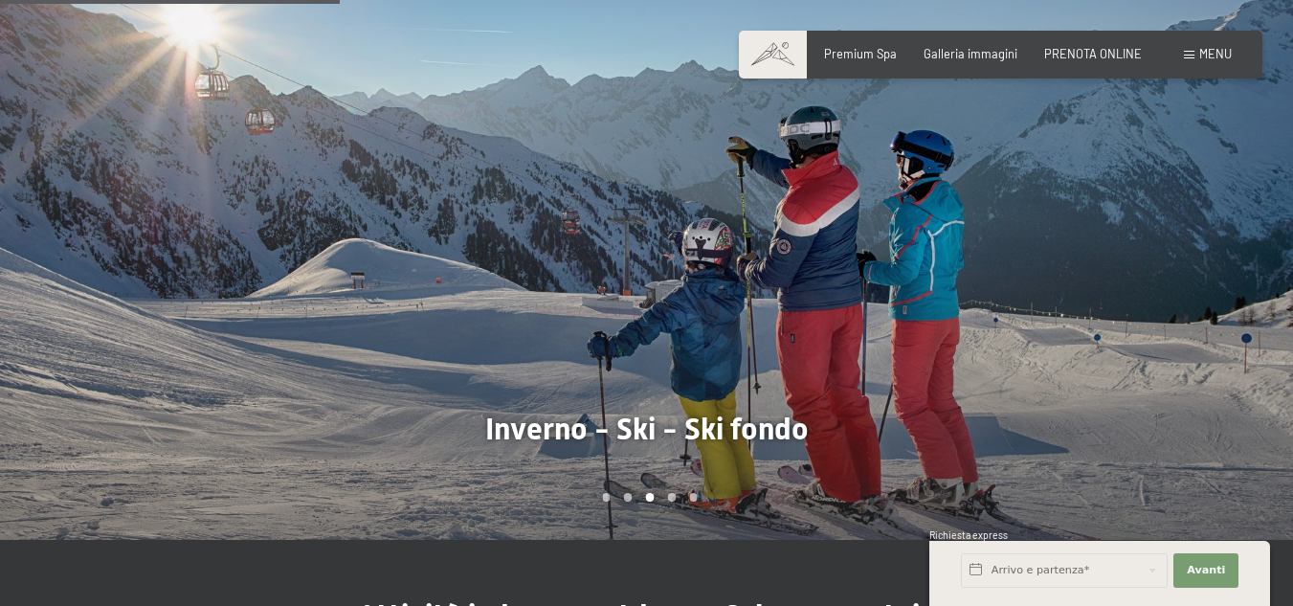
click at [1243, 236] on div at bounding box center [970, 262] width 647 height 553
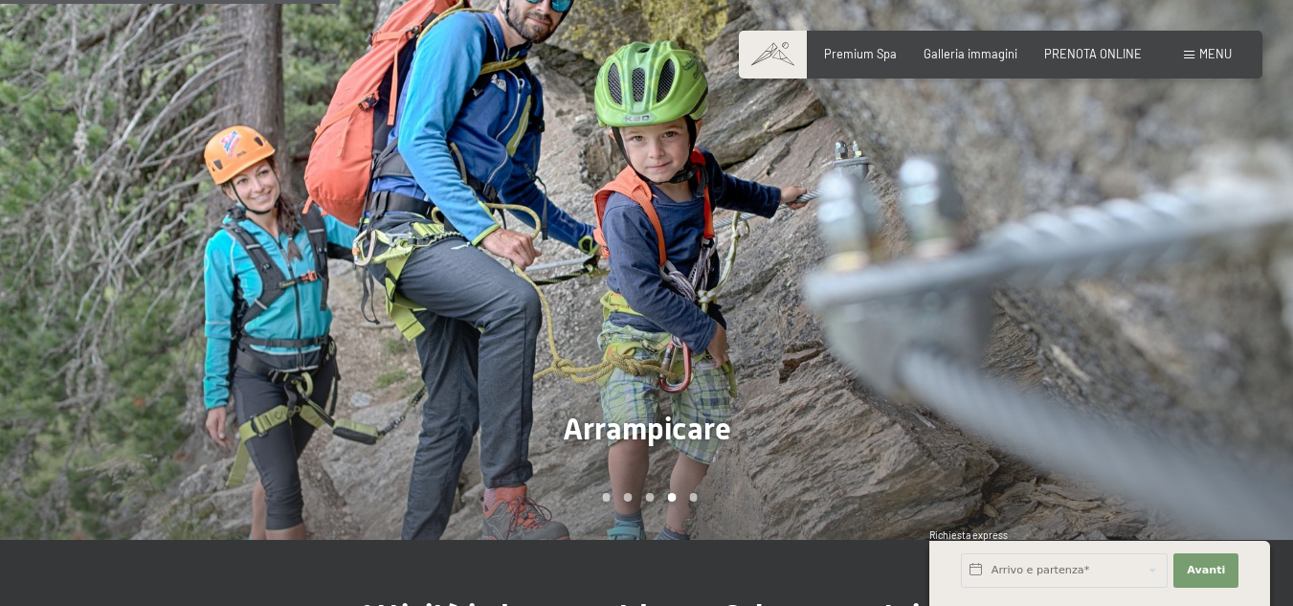
click at [1243, 235] on div at bounding box center [970, 262] width 647 height 553
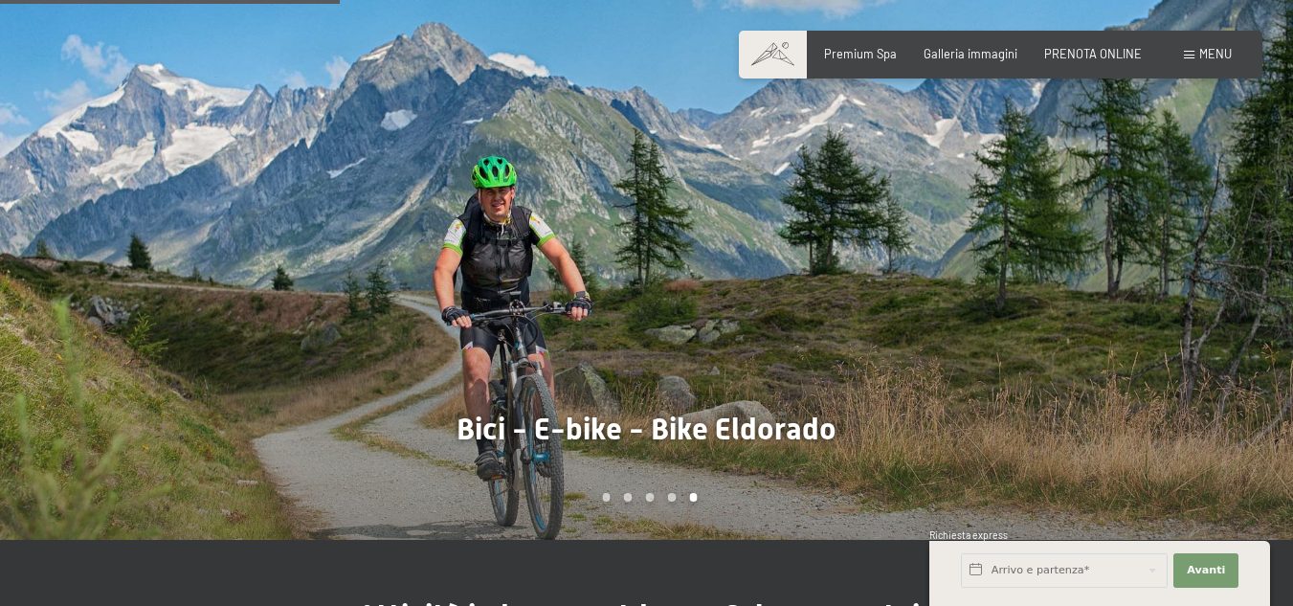
click at [1243, 235] on div at bounding box center [970, 262] width 647 height 553
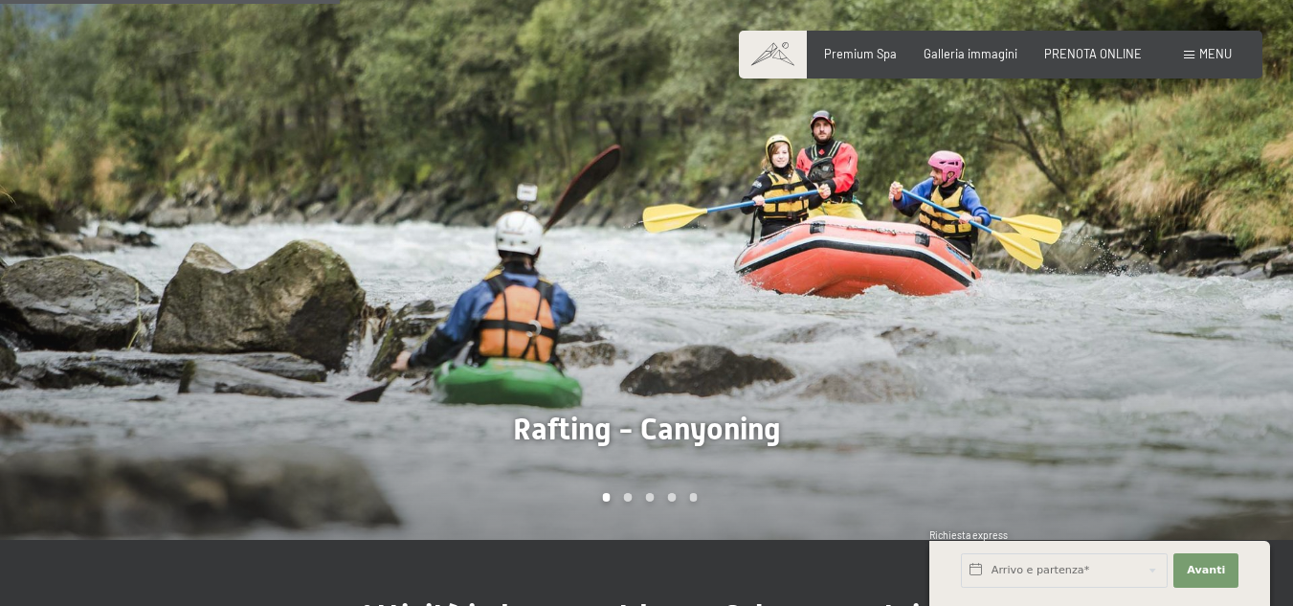
click at [1243, 235] on div at bounding box center [970, 262] width 647 height 553
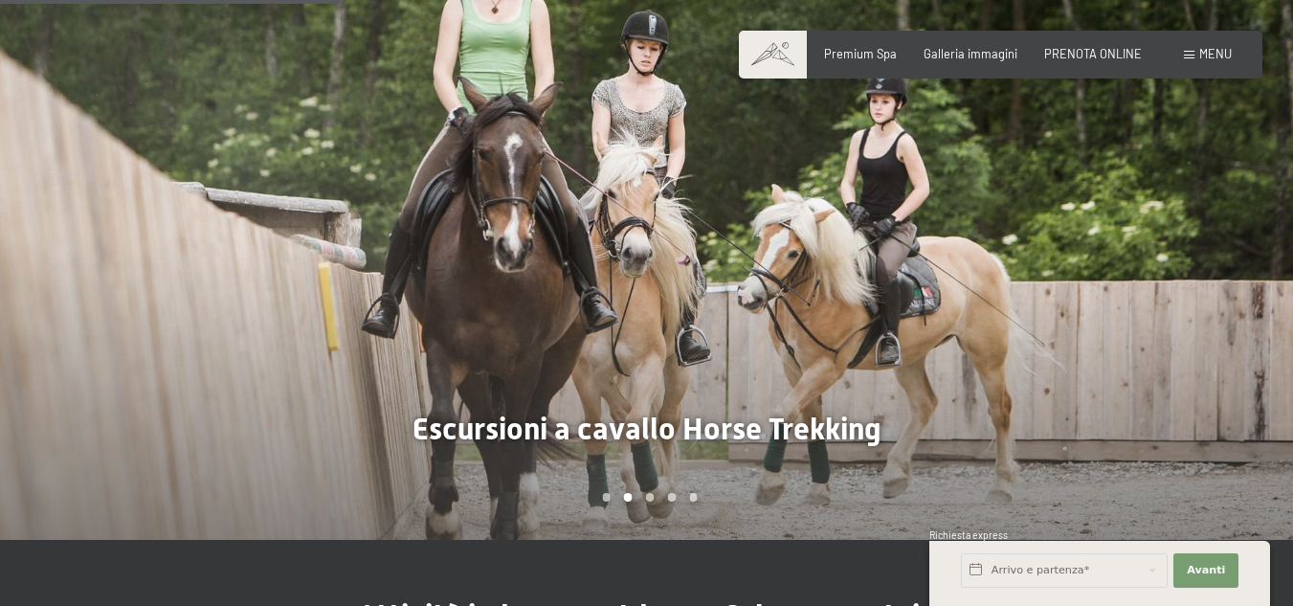
click at [1243, 235] on div at bounding box center [970, 262] width 647 height 553
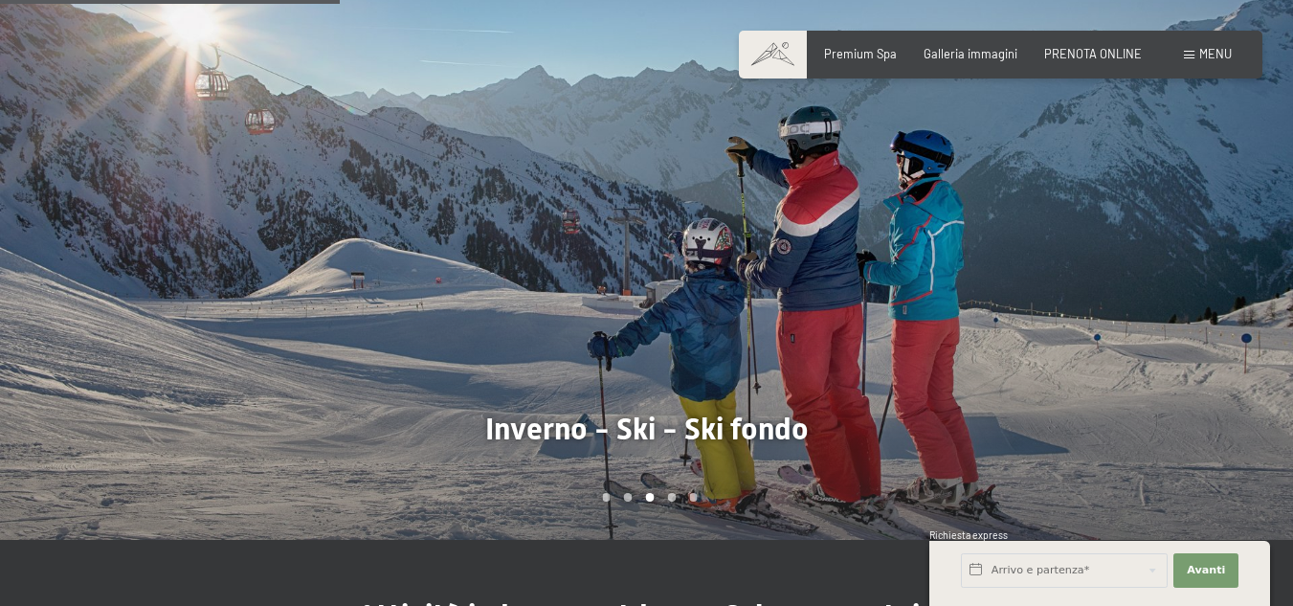
click at [1243, 235] on div at bounding box center [970, 262] width 647 height 553
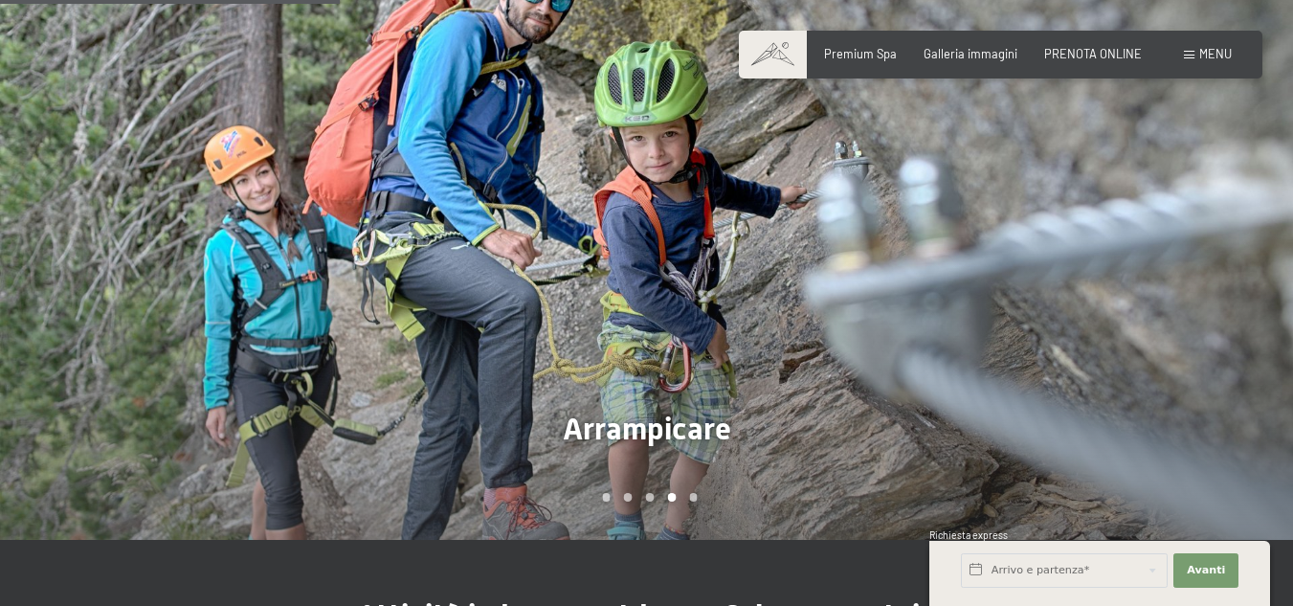
click at [1243, 235] on div at bounding box center [970, 262] width 647 height 553
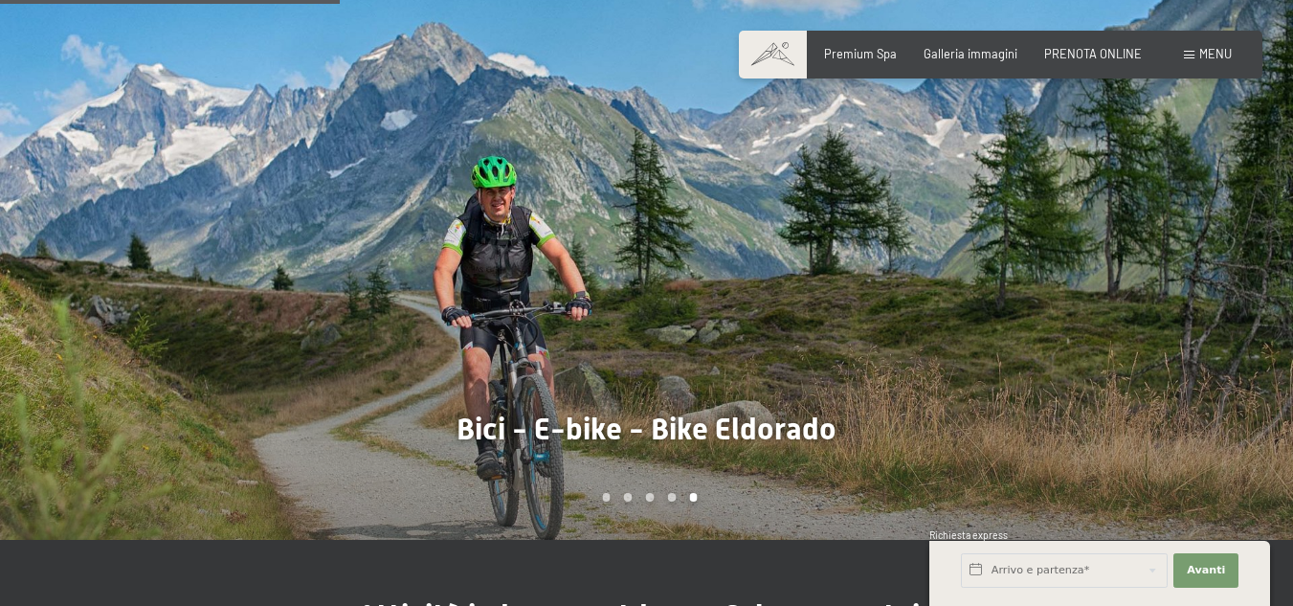
click at [1243, 235] on div at bounding box center [970, 262] width 647 height 553
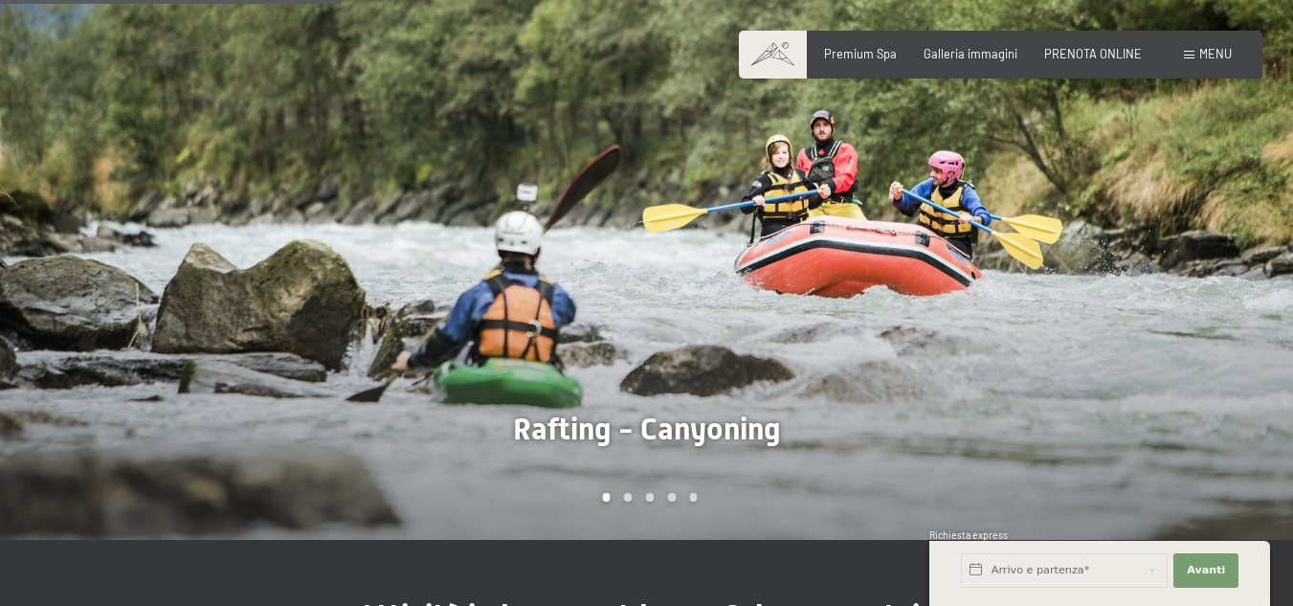
click at [1244, 235] on div at bounding box center [970, 262] width 647 height 553
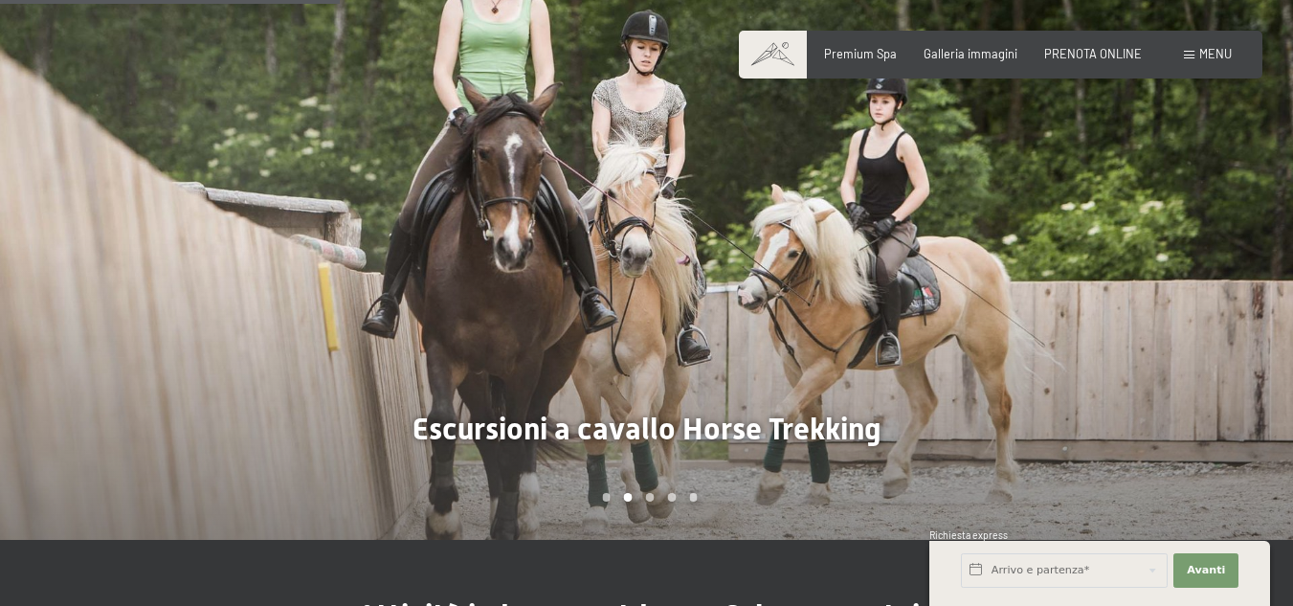
click at [1244, 235] on div at bounding box center [970, 262] width 647 height 553
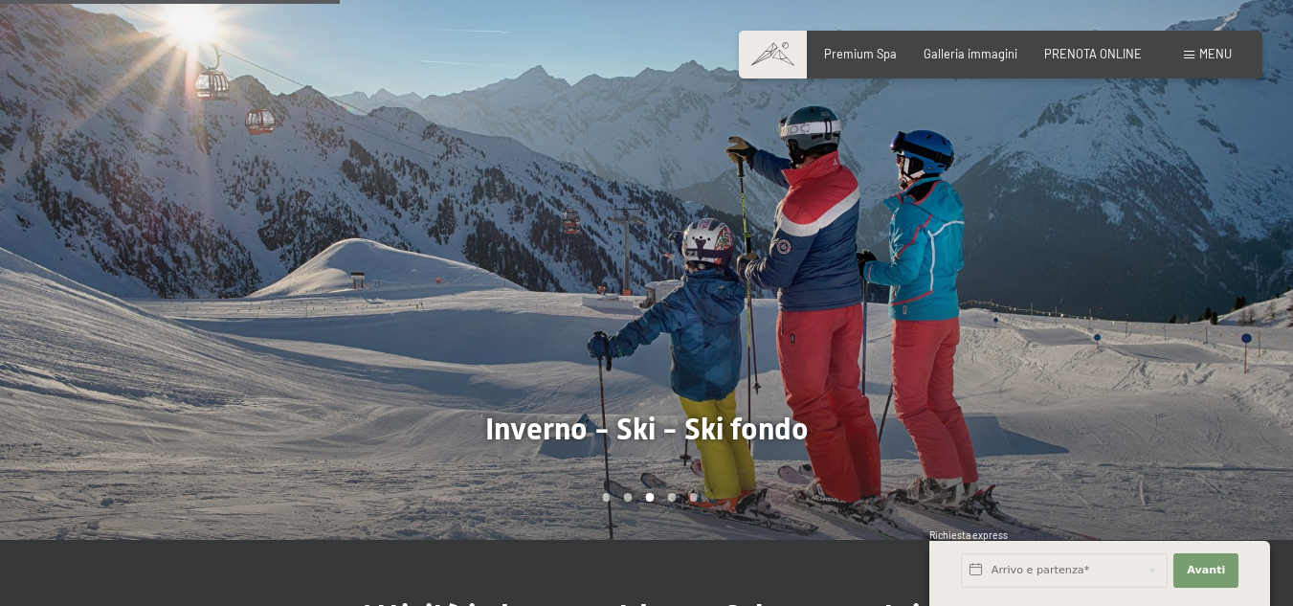
click at [1244, 235] on div at bounding box center [970, 262] width 647 height 553
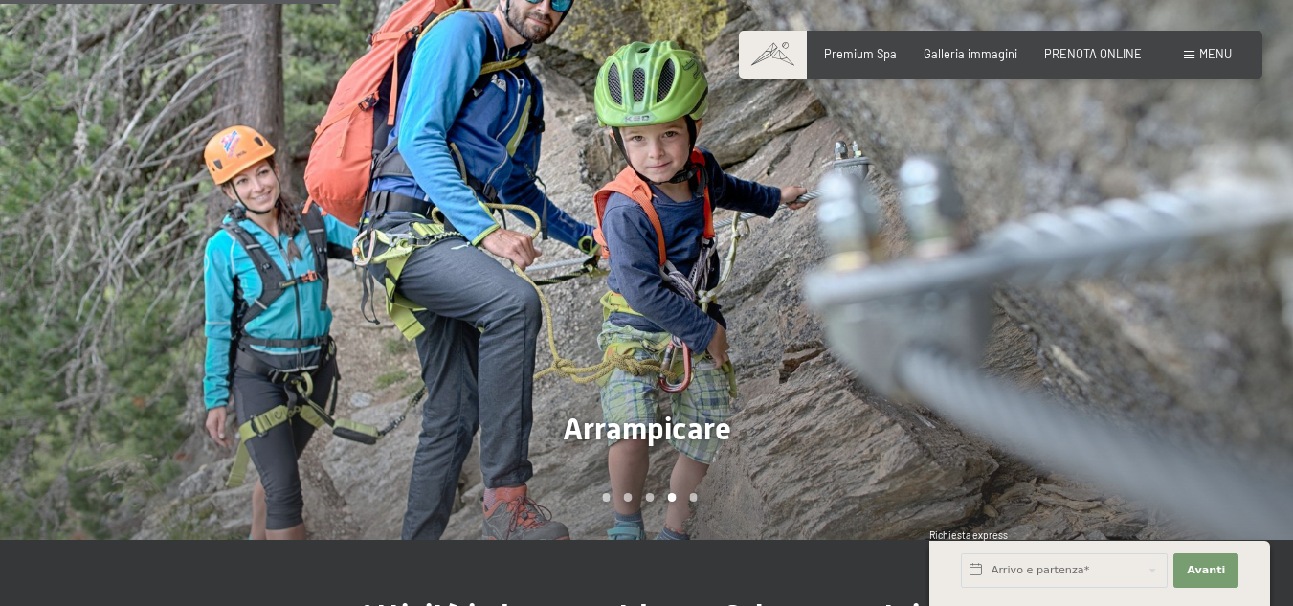
click at [1244, 235] on div at bounding box center [970, 262] width 647 height 553
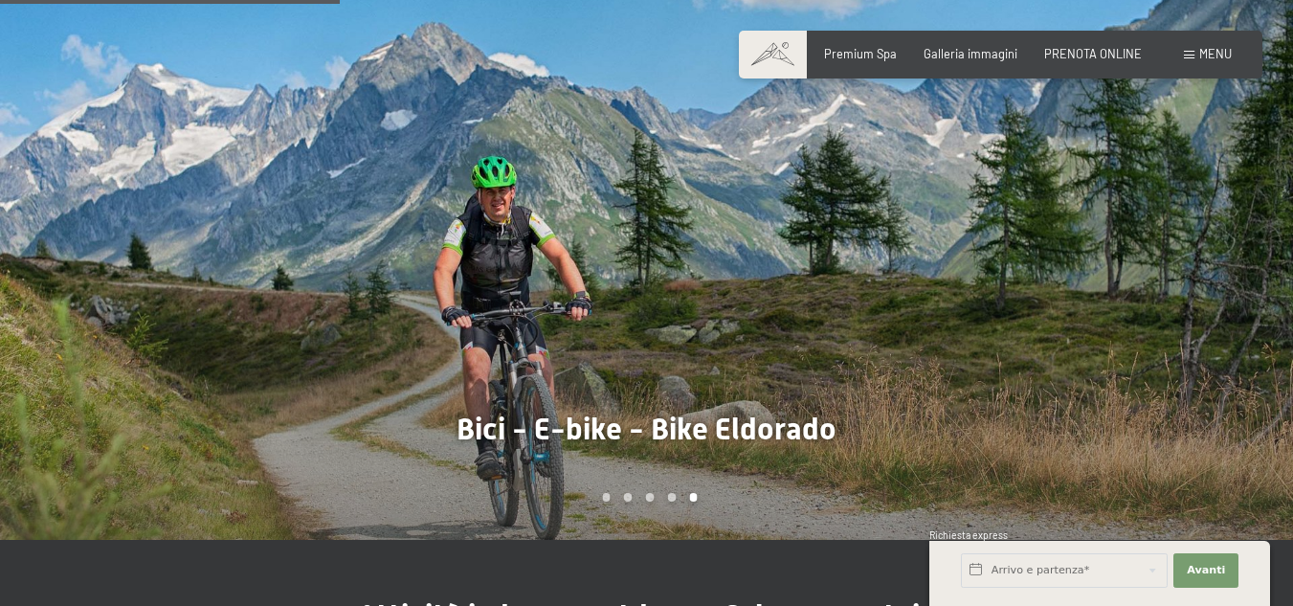
click at [1244, 235] on div at bounding box center [970, 262] width 647 height 553
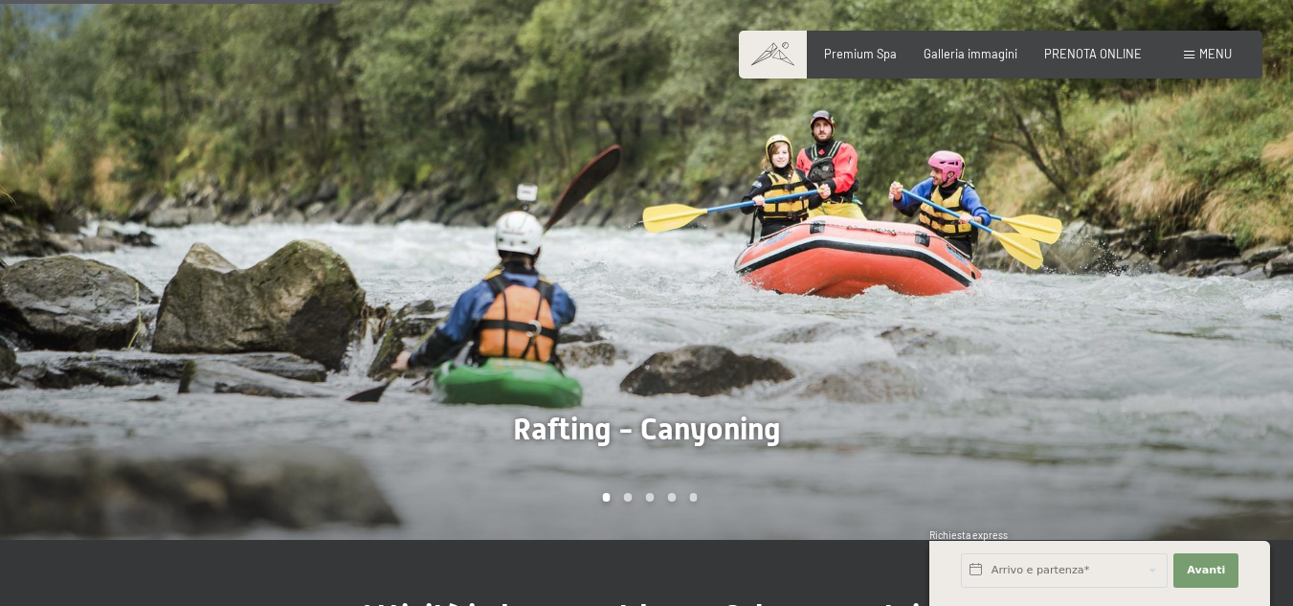
click at [1244, 235] on div at bounding box center [970, 262] width 647 height 553
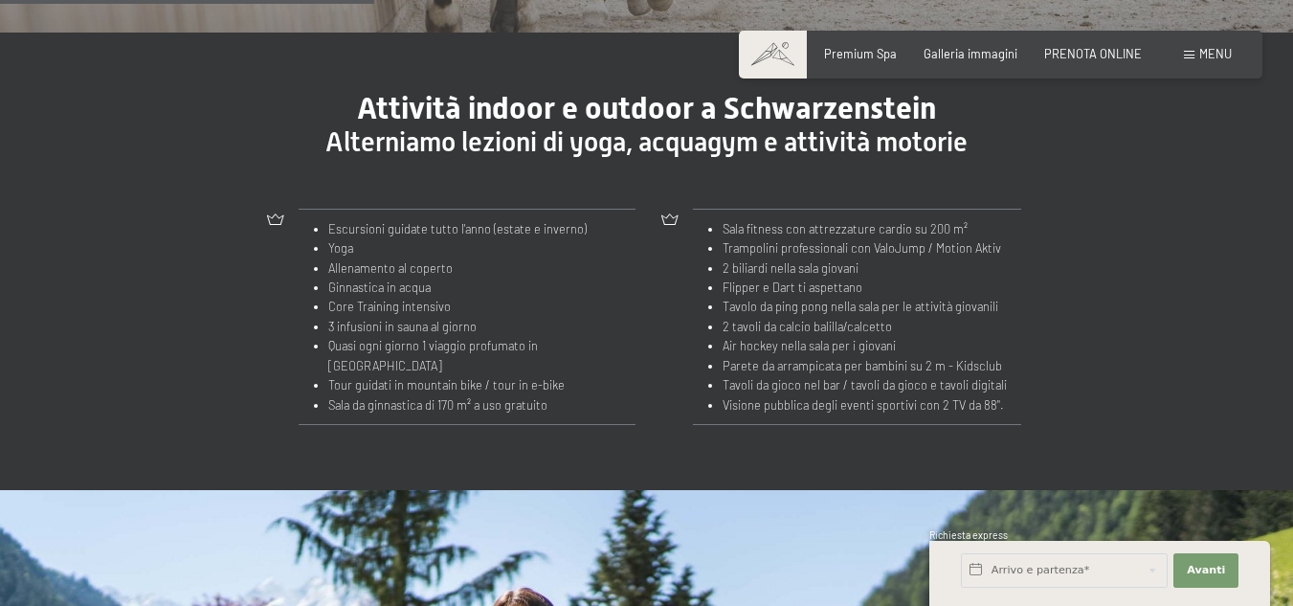
scroll to position [1817, 0]
